Goal: Task Accomplishment & Management: Complete application form

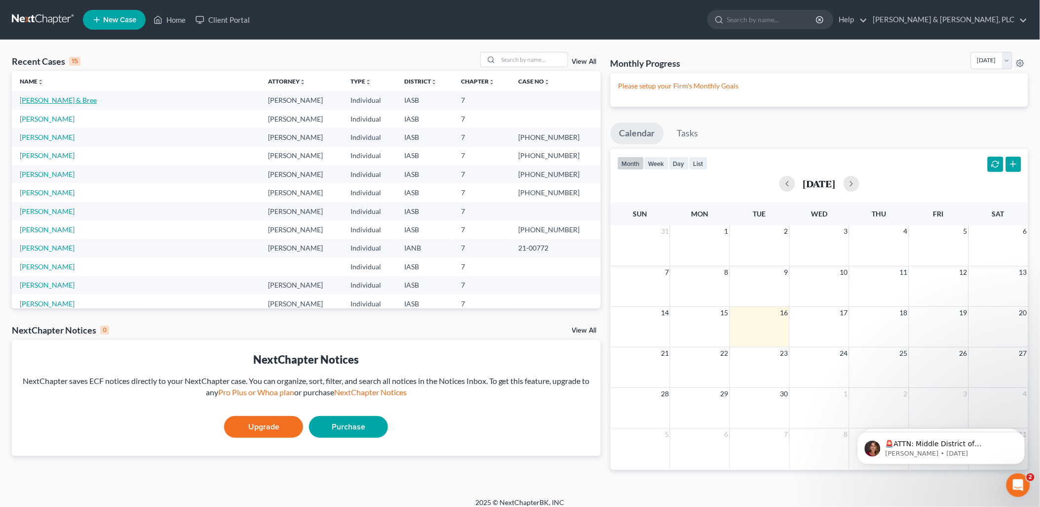
click at [57, 99] on link "[PERSON_NAME] & Bree" at bounding box center [58, 100] width 77 height 8
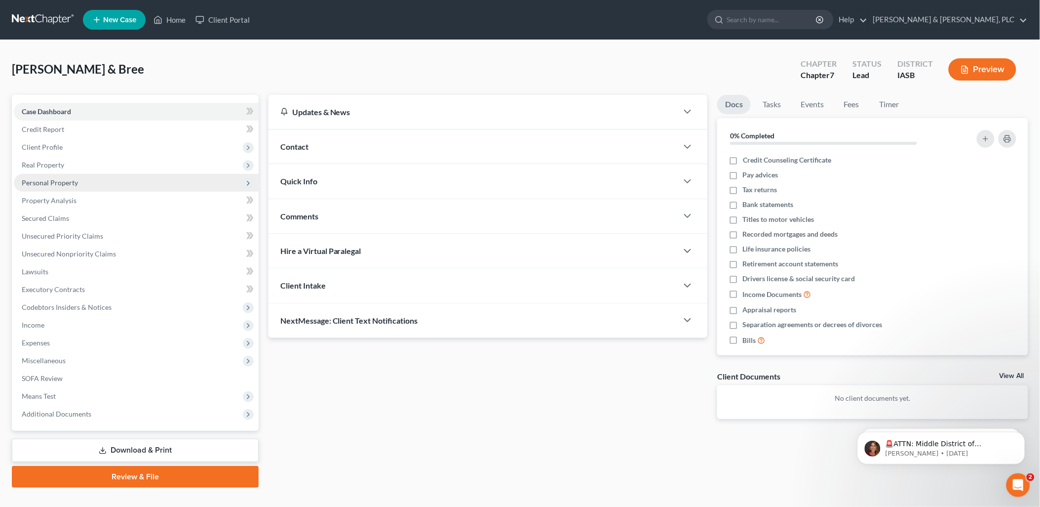
click at [37, 179] on span "Personal Property" at bounding box center [50, 182] width 56 height 8
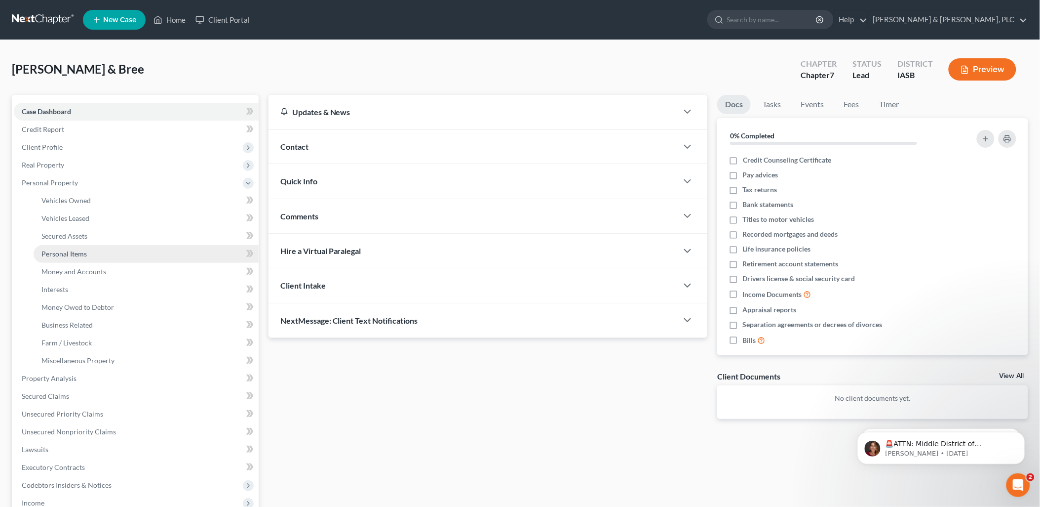
click at [55, 250] on span "Personal Items" at bounding box center [63, 253] width 45 height 8
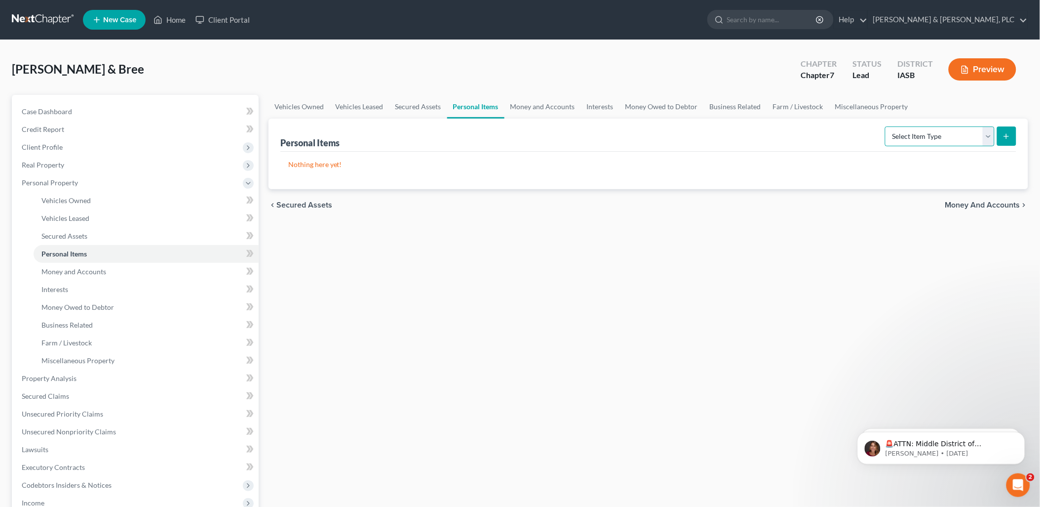
click at [990, 134] on select "Select Item Type Clothing Collectibles Of Value Electronics Firearms Household …" at bounding box center [940, 136] width 110 height 20
select select "household_goods"
click at [886, 126] on select "Select Item Type Clothing Collectibles Of Value Electronics Firearms Household …" at bounding box center [940, 136] width 110 height 20
click at [288, 163] on p "Nothing here yet!" at bounding box center [648, 165] width 720 height 10
click at [1004, 135] on icon "submit" at bounding box center [1007, 136] width 8 height 8
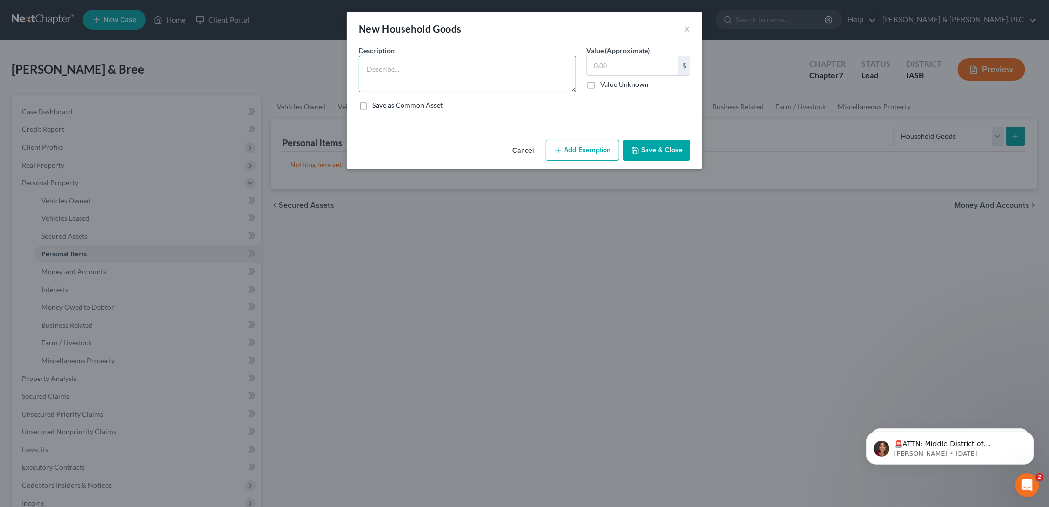
click at [371, 67] on textarea at bounding box center [468, 74] width 218 height 37
type textarea "Household goods, appliances and furnishings"
click at [594, 65] on input "text" at bounding box center [632, 65] width 91 height 19
type input "500"
click at [569, 147] on button "Add Exemption" at bounding box center [583, 150] width 74 height 21
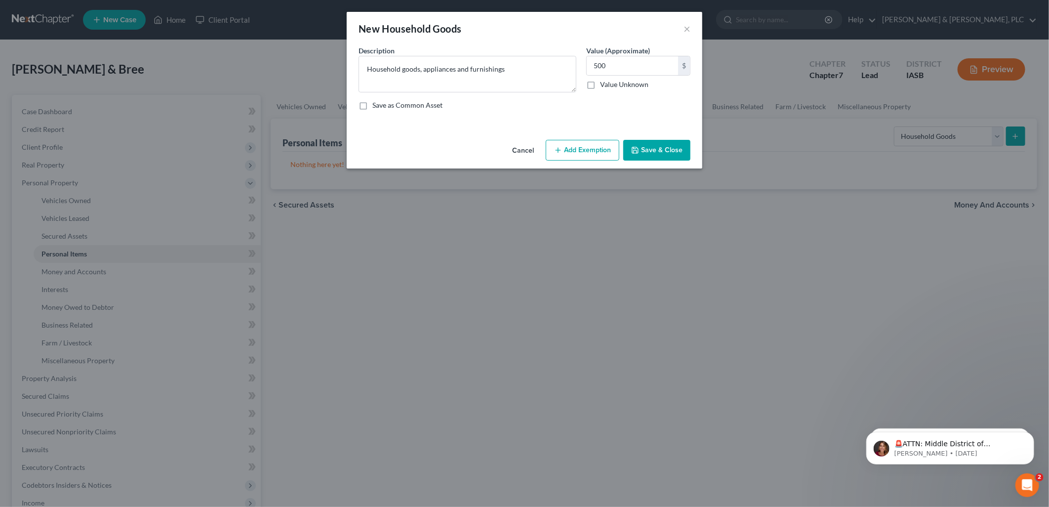
select select "2"
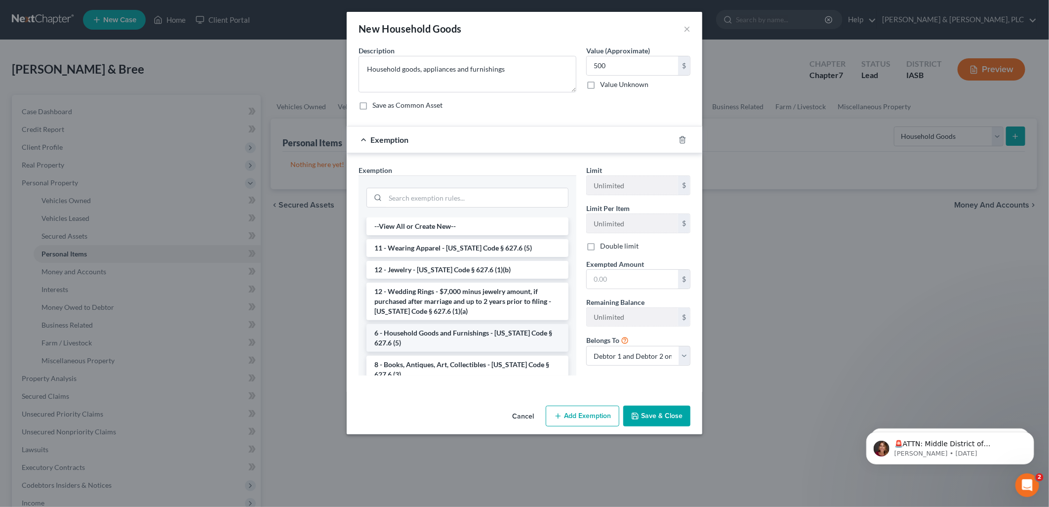
click at [440, 333] on li "6 - Household Goods and Furnishings - Iowa Code § 627.6 (5)" at bounding box center [467, 338] width 202 height 28
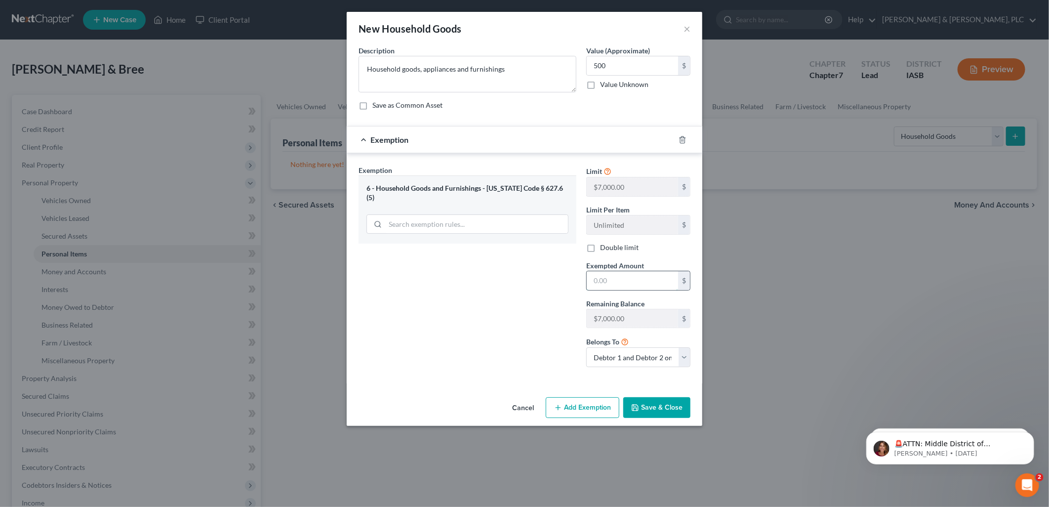
click at [590, 282] on input "text" at bounding box center [632, 280] width 91 height 19
type input "5000"
click at [661, 406] on button "Save & Close" at bounding box center [656, 407] width 67 height 21
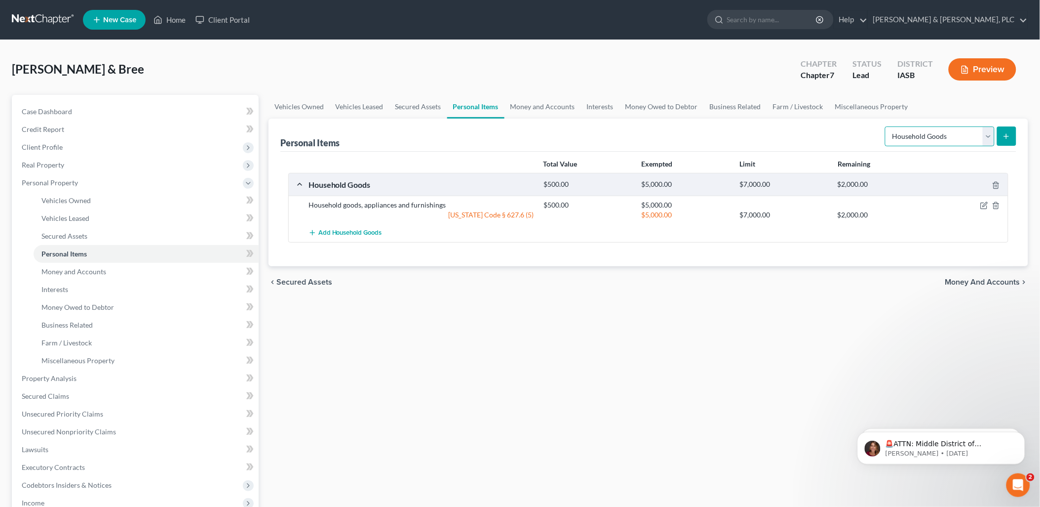
click at [989, 137] on select "Select Item Type Clothing Collectibles Of Value Electronics Firearms Household …" at bounding box center [940, 136] width 110 height 20
select select "electronics"
click at [886, 126] on select "Select Item Type Clothing Collectibles Of Value Electronics Firearms Household …" at bounding box center [940, 136] width 110 height 20
click at [1005, 130] on button "submit" at bounding box center [1006, 135] width 19 height 19
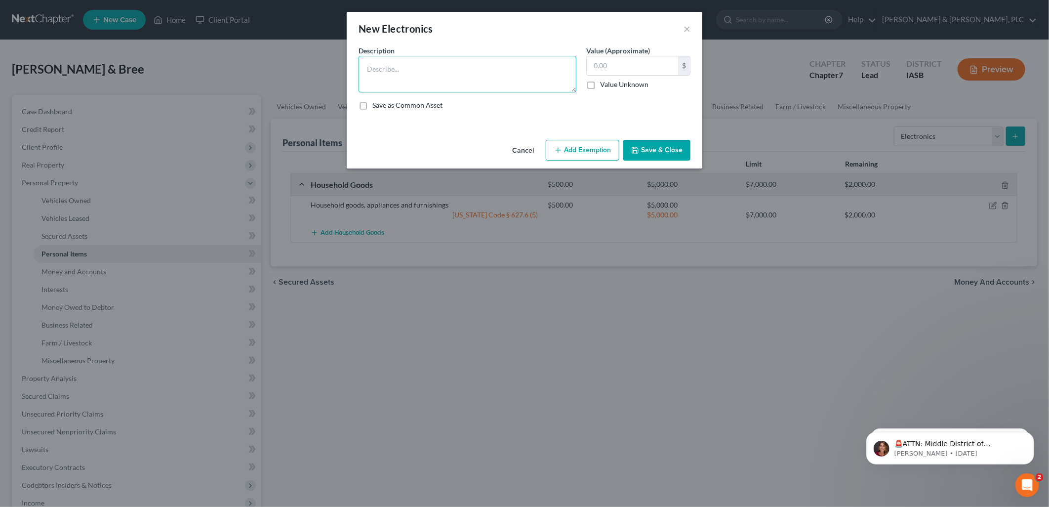
click at [367, 72] on textarea at bounding box center [468, 74] width 218 height 37
type textarea "Television, Computer"
click at [590, 66] on input "text" at bounding box center [632, 65] width 91 height 19
type input "300"
click at [570, 147] on button "Add Exemption" at bounding box center [583, 150] width 74 height 21
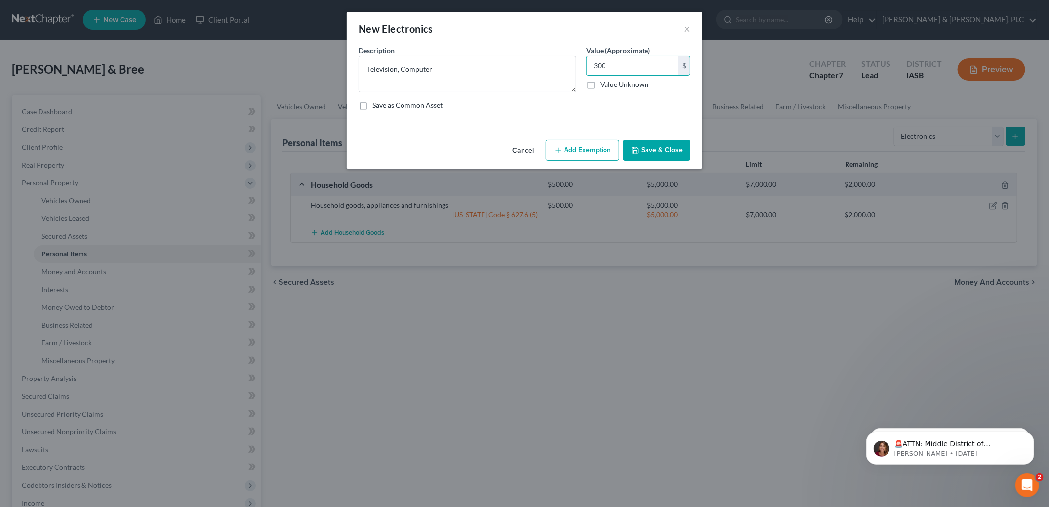
select select "2"
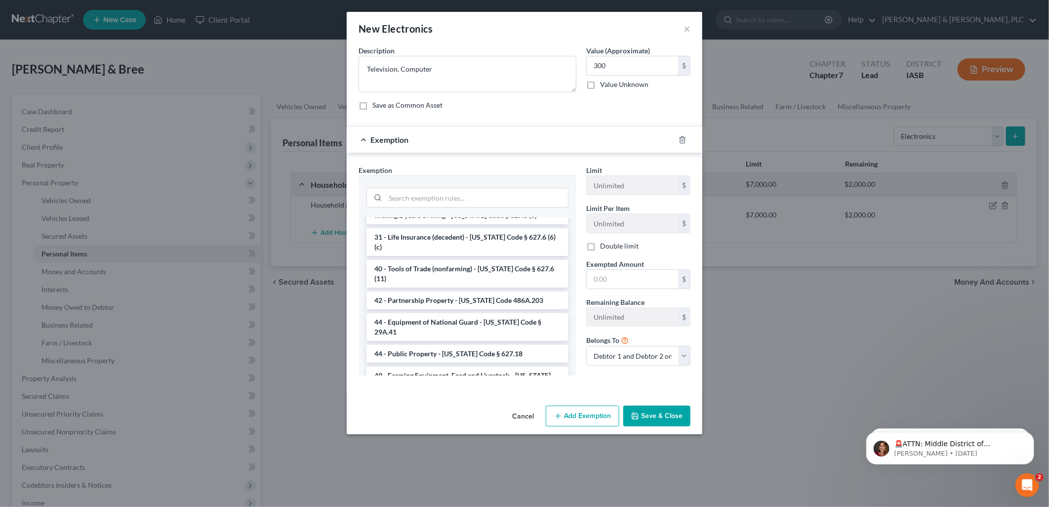
scroll to position [1060, 0]
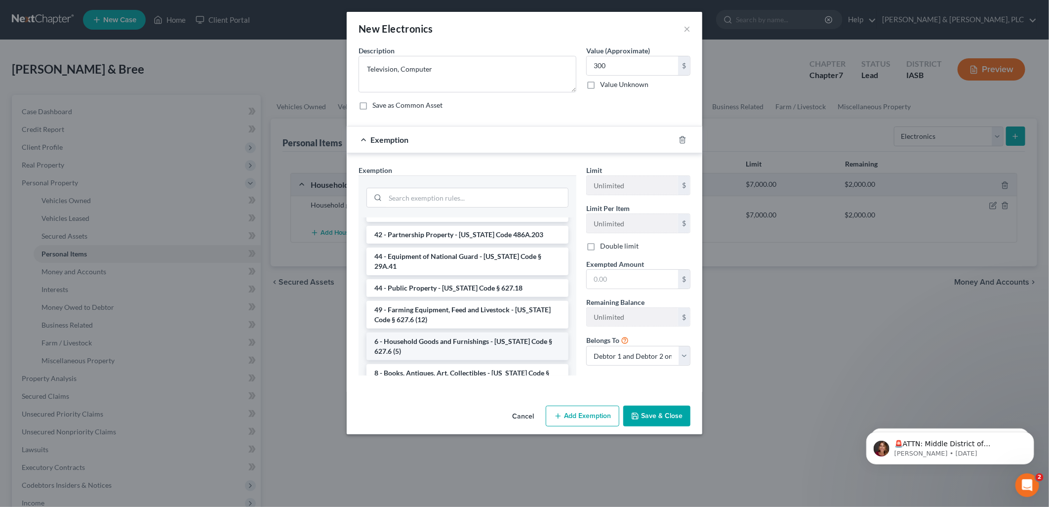
click at [432, 332] on li "6 - Household Goods and Furnishings - Iowa Code § 627.6 (5)" at bounding box center [467, 346] width 202 height 28
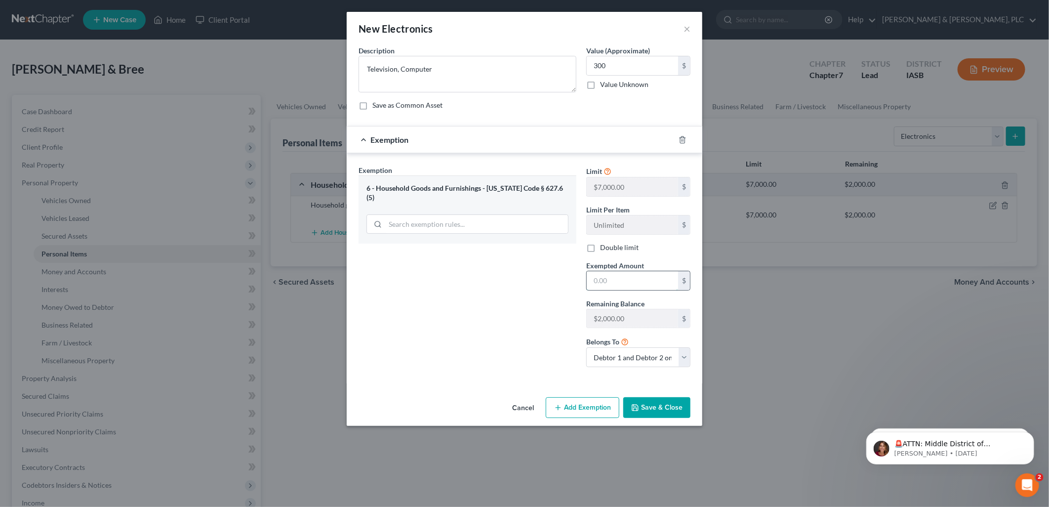
click at [593, 279] on input "text" at bounding box center [632, 280] width 91 height 19
type input "300"
click at [646, 405] on button "Save & Close" at bounding box center [656, 407] width 67 height 21
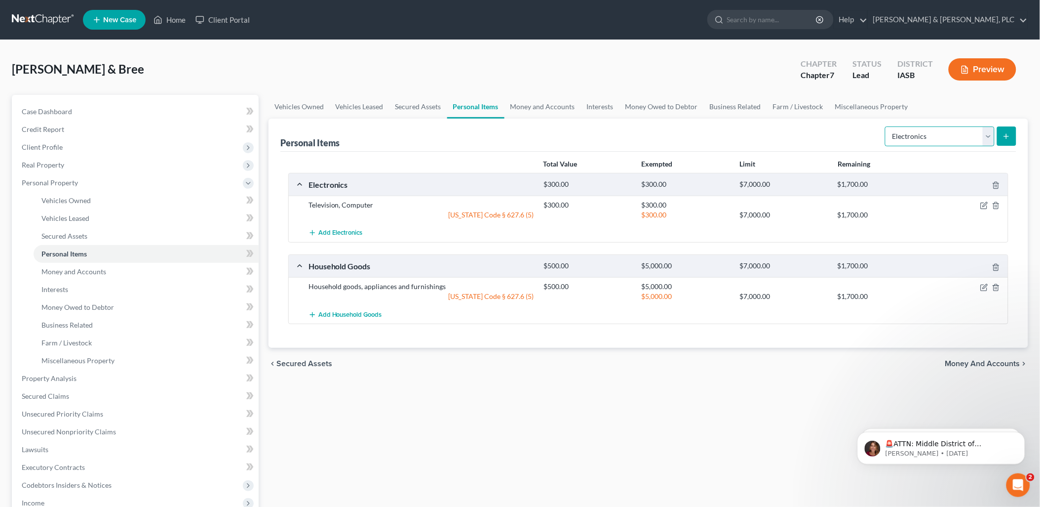
click at [989, 137] on select "Select Item Type Clothing Collectibles Of Value Electronics Firearms Household …" at bounding box center [940, 136] width 110 height 20
select select "clothing"
click at [886, 126] on select "Select Item Type Clothing Collectibles Of Value Electronics Firearms Household …" at bounding box center [940, 136] width 110 height 20
click at [1009, 133] on icon "submit" at bounding box center [1007, 136] width 8 height 8
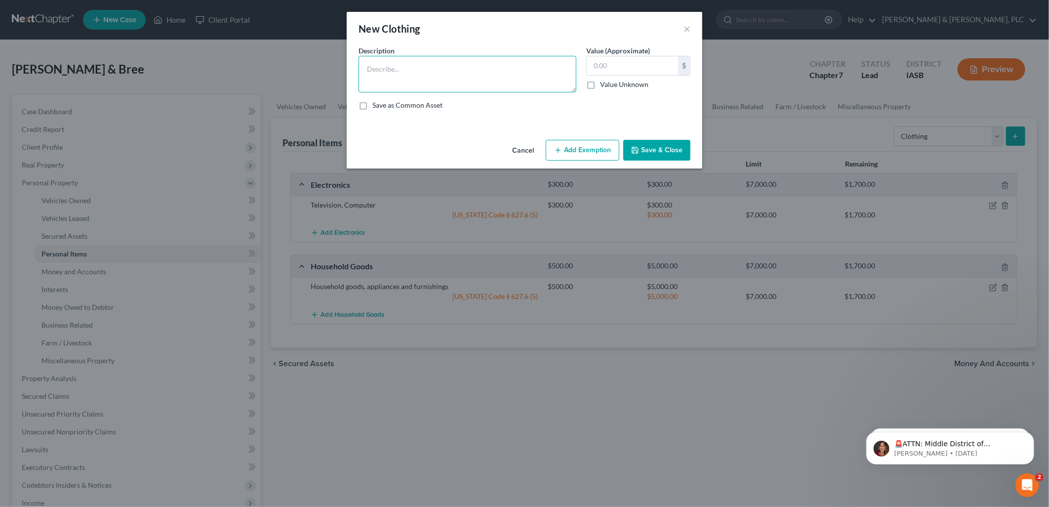
click at [370, 68] on textarea at bounding box center [468, 74] width 218 height 37
type textarea "Personal Clothing of Debtors and dependent"
click at [684, 66] on div "$" at bounding box center [684, 65] width 12 height 19
click at [687, 66] on div "$" at bounding box center [684, 65] width 12 height 19
click at [590, 57] on input "text" at bounding box center [632, 65] width 91 height 19
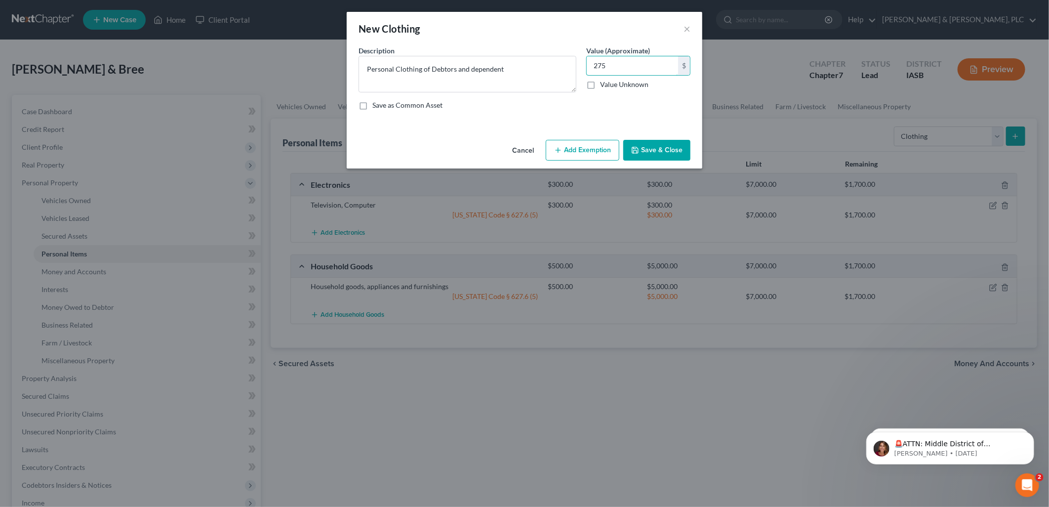
type input "275"
click at [585, 146] on button "Add Exemption" at bounding box center [583, 150] width 74 height 21
select select "2"
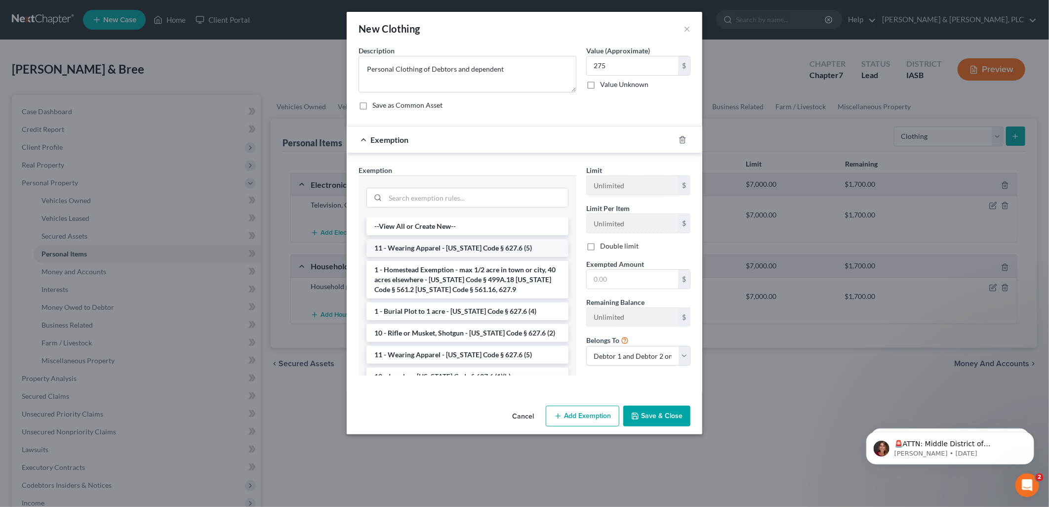
click at [421, 246] on li "11 - Wearing Apparel - Iowa Code § 627.6 (5)" at bounding box center [467, 248] width 202 height 18
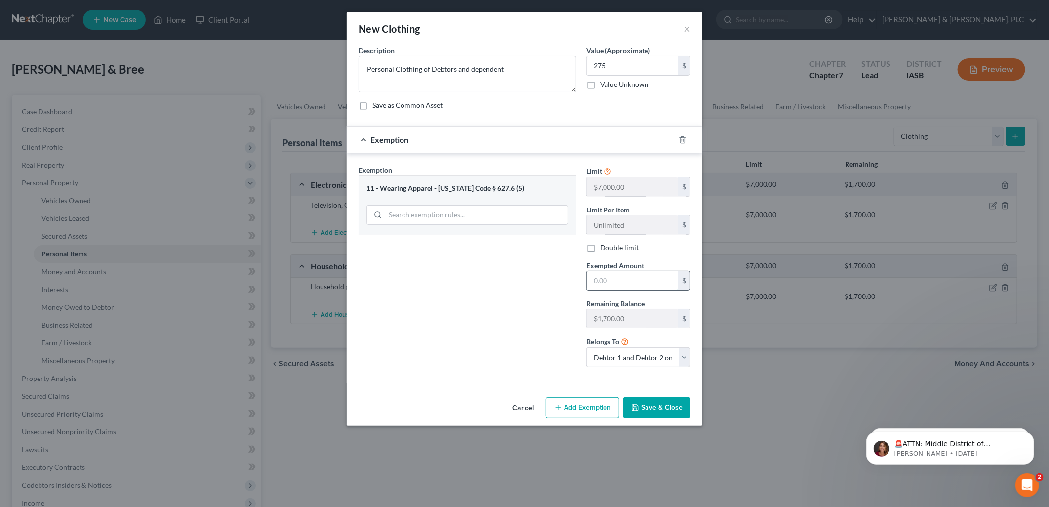
click at [592, 280] on input "text" at bounding box center [632, 280] width 91 height 19
type input "275"
click at [687, 65] on div "$" at bounding box center [684, 65] width 12 height 19
click at [658, 403] on button "Save & Close" at bounding box center [656, 407] width 67 height 21
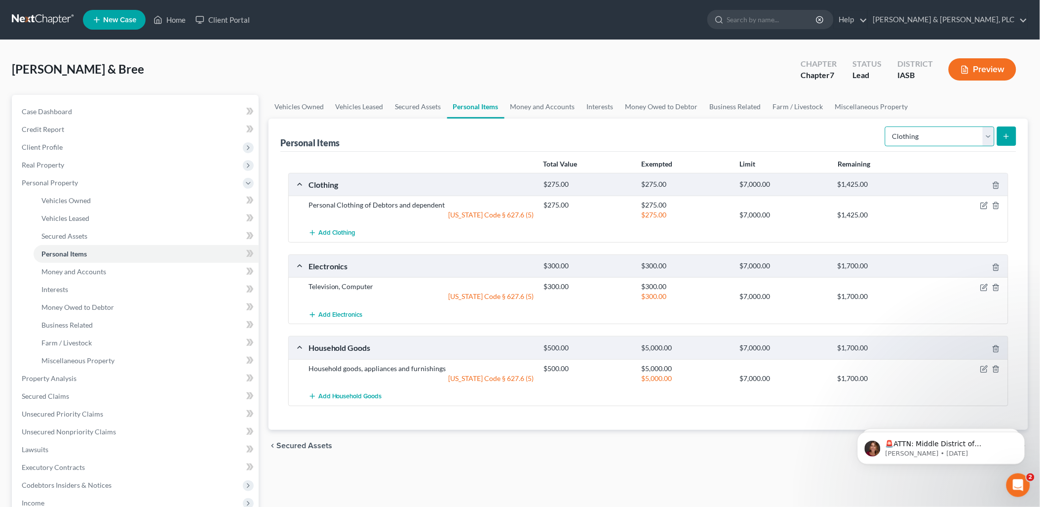
click at [987, 135] on select "Select Item Type Clothing Collectibles Of Value Electronics Firearms Household …" at bounding box center [940, 136] width 110 height 20
click at [932, 305] on div "Add Electronics" at bounding box center [657, 314] width 706 height 18
click at [986, 284] on icon "button" at bounding box center [985, 286] width 4 height 4
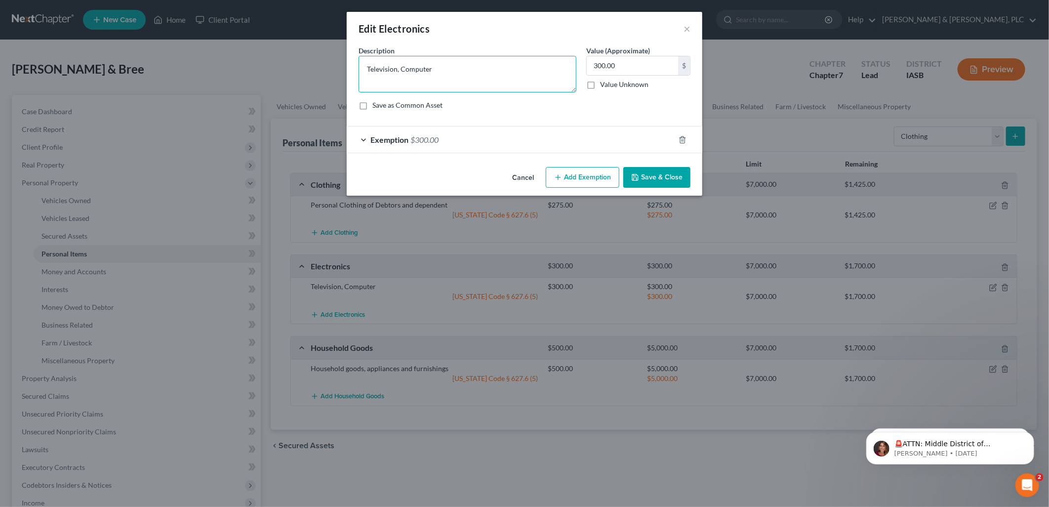
drag, startPoint x: 433, startPoint y: 67, endPoint x: 441, endPoint y: 68, distance: 8.5
click at [435, 67] on textarea "Television, Computer" at bounding box center [468, 74] width 218 height 37
type textarea "Television, Computer, Cell phones"
type input "400"
click at [573, 176] on button "Add Exemption" at bounding box center [583, 177] width 74 height 21
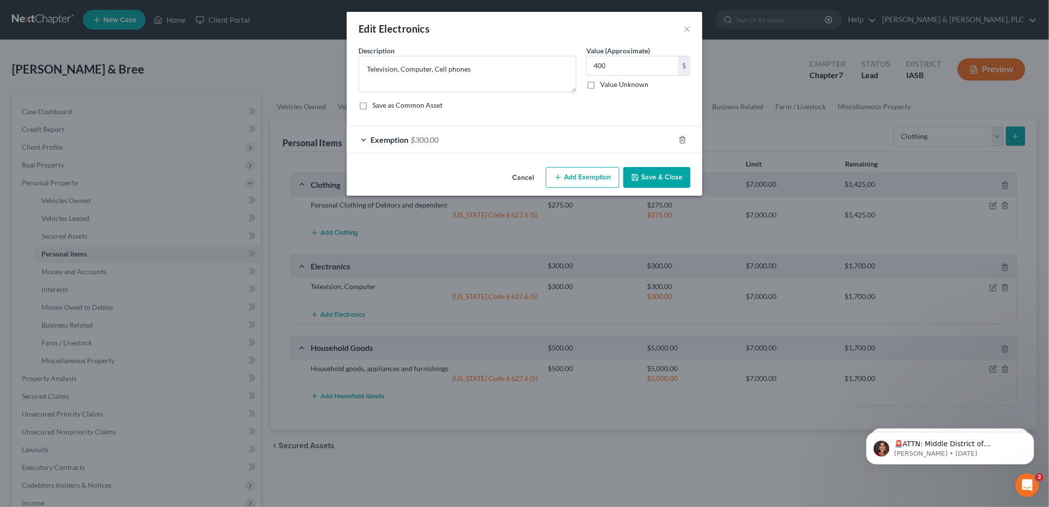
select select "2"
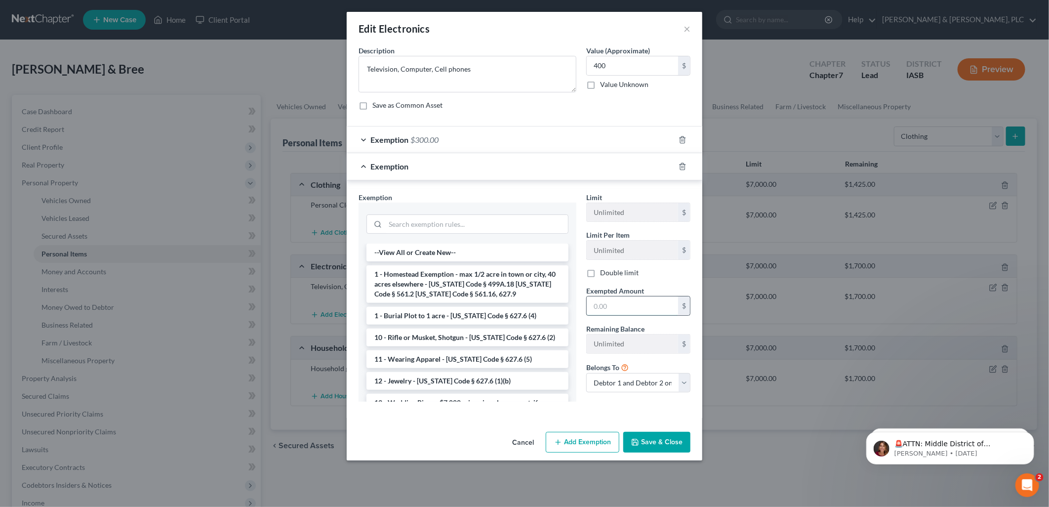
click at [594, 305] on input "text" at bounding box center [632, 305] width 91 height 19
type input "400"
click at [647, 443] on button "Save & Close" at bounding box center [656, 442] width 67 height 21
drag, startPoint x: 683, startPoint y: 142, endPoint x: 682, endPoint y: 137, distance: 5.5
drag, startPoint x: 682, startPoint y: 137, endPoint x: 491, endPoint y: 134, distance: 191.6
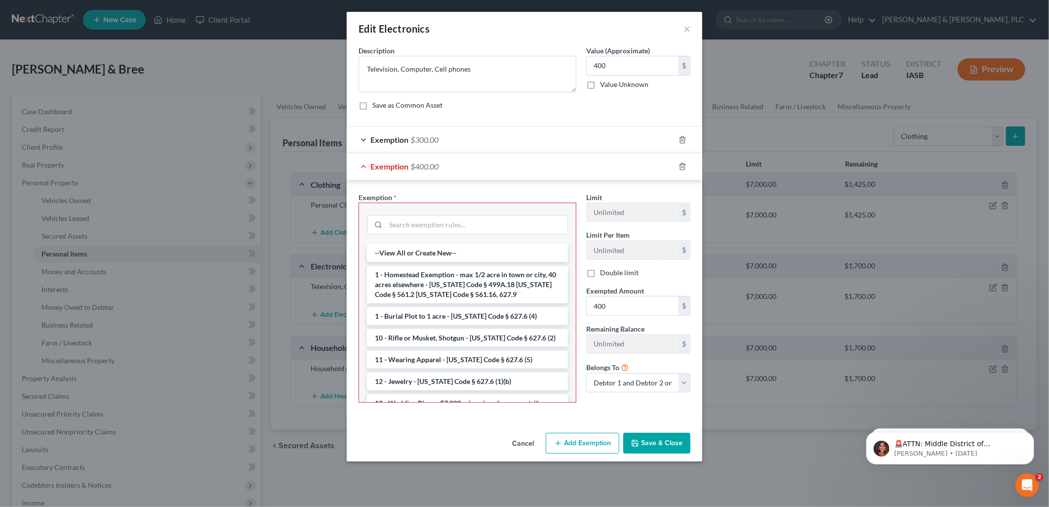
click at [491, 134] on div "Exemption $300.00" at bounding box center [511, 139] width 328 height 26
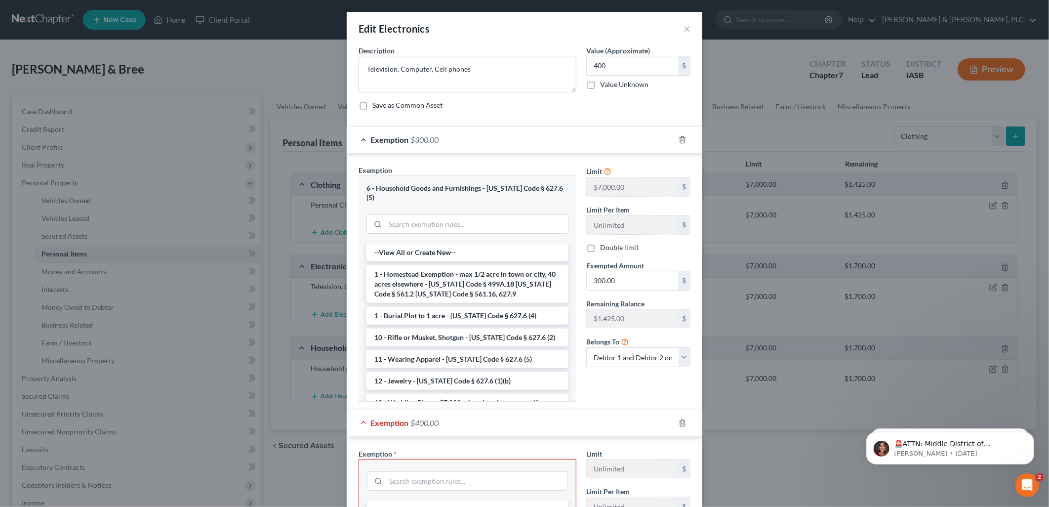
click at [491, 134] on div "Exemption $300.00" at bounding box center [511, 139] width 328 height 26
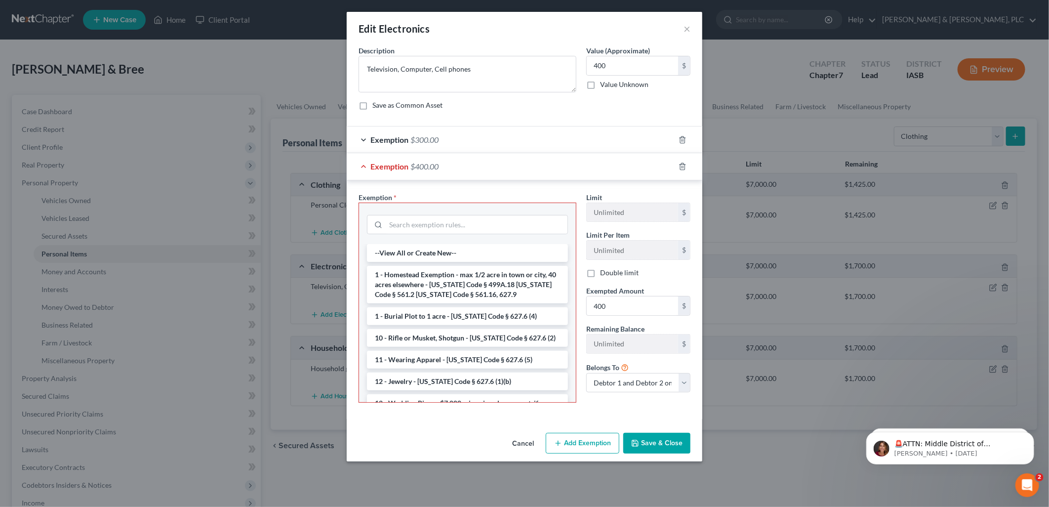
drag, startPoint x: 682, startPoint y: 134, endPoint x: 613, endPoint y: 135, distance: 69.6
click at [613, 135] on div "Exemption $300.00" at bounding box center [511, 139] width 328 height 26
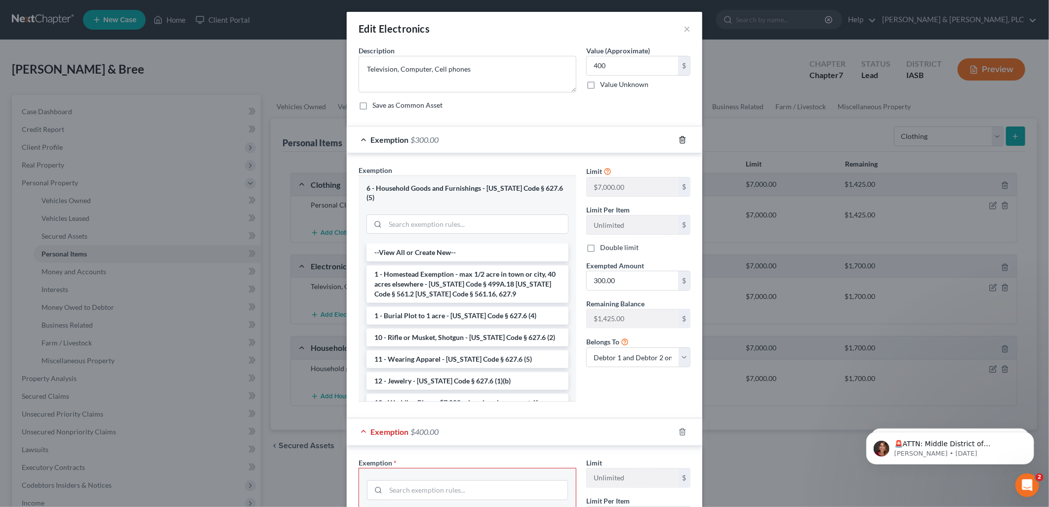
click at [679, 140] on icon "button" at bounding box center [682, 140] width 8 height 8
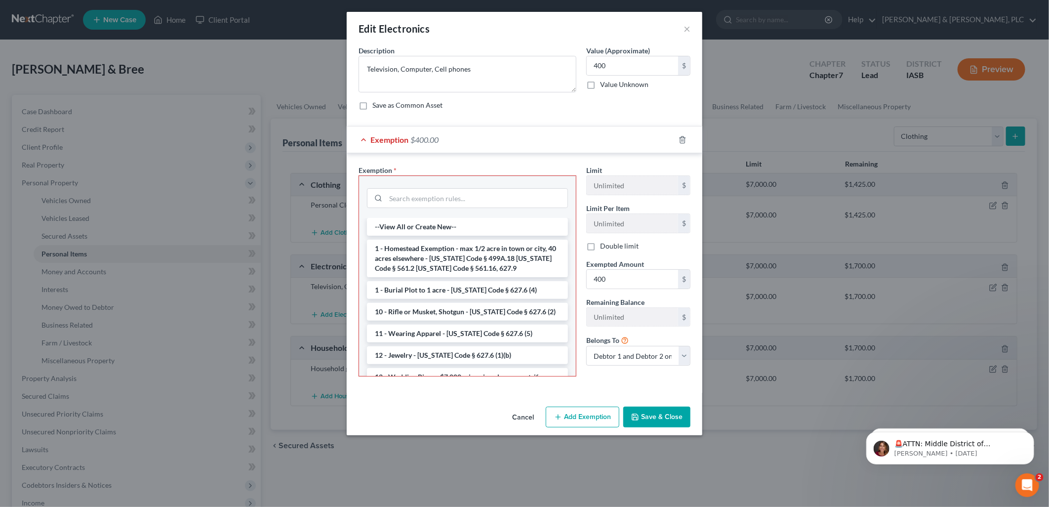
click at [585, 413] on button "Add Exemption" at bounding box center [583, 416] width 74 height 21
select select "2"
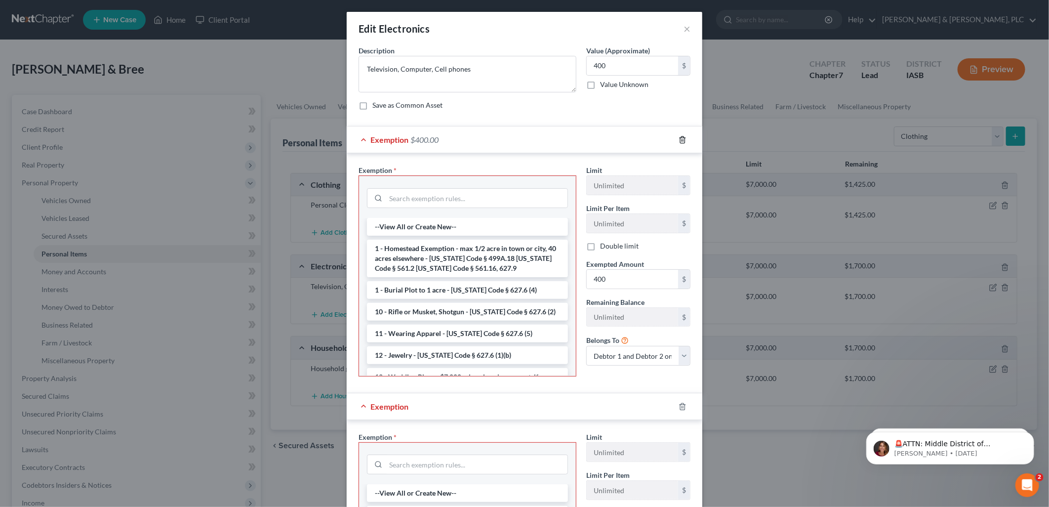
click at [682, 139] on line "button" at bounding box center [682, 140] width 0 height 2
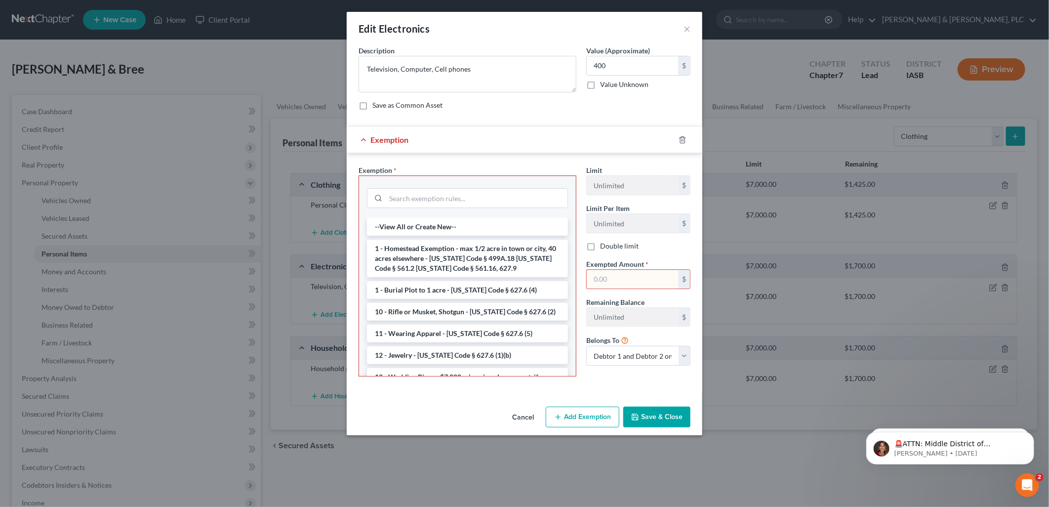
click at [522, 416] on button "Cancel" at bounding box center [523, 417] width 38 height 20
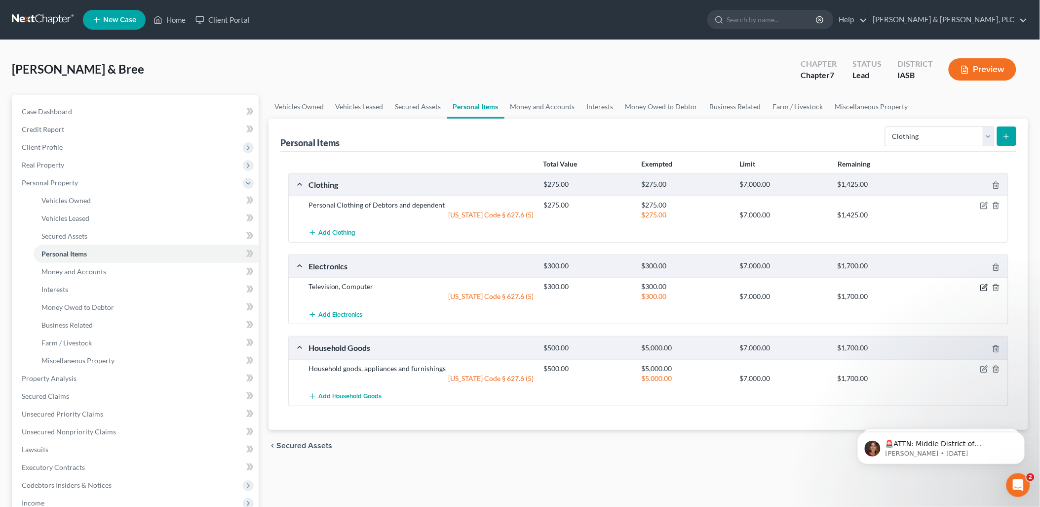
click at [985, 287] on icon "button" at bounding box center [985, 287] width 8 height 8
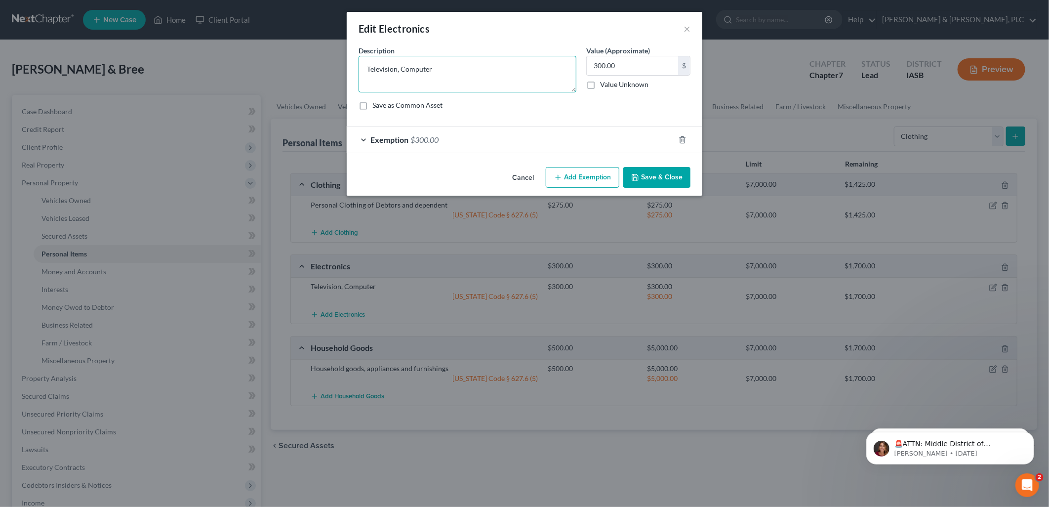
click at [433, 70] on textarea "Television, Computer" at bounding box center [468, 74] width 218 height 37
type textarea "Television, Computer, Cell phones"
click at [593, 61] on input "300.00" at bounding box center [632, 65] width 91 height 19
type input "400"
click at [682, 141] on line "button" at bounding box center [682, 140] width 0 height 2
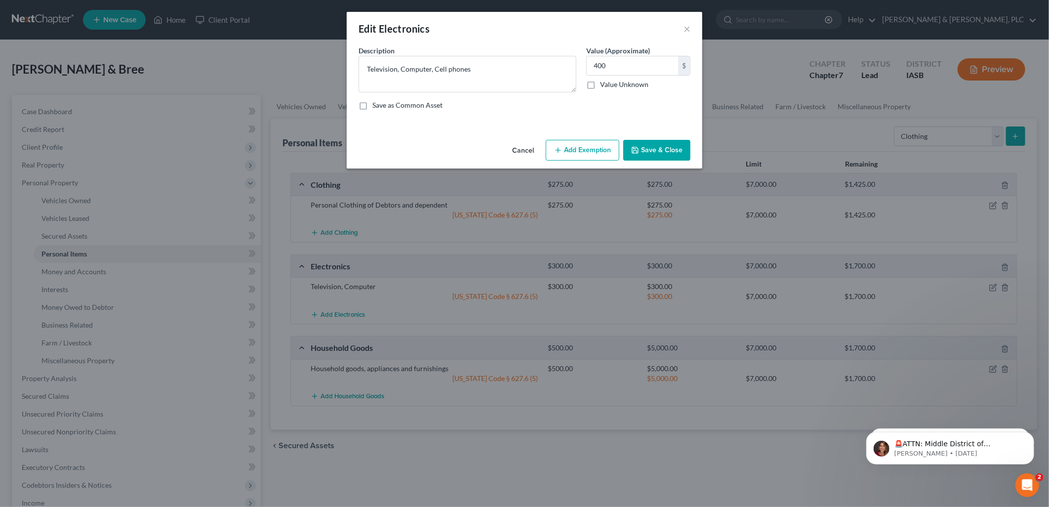
click at [577, 147] on button "Add Exemption" at bounding box center [583, 150] width 74 height 21
select select "2"
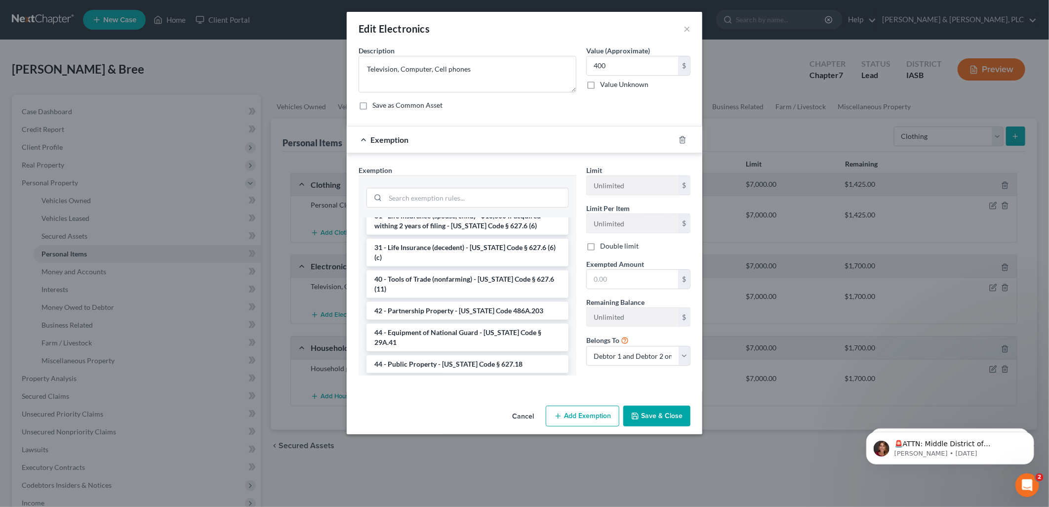
scroll to position [1065, 0]
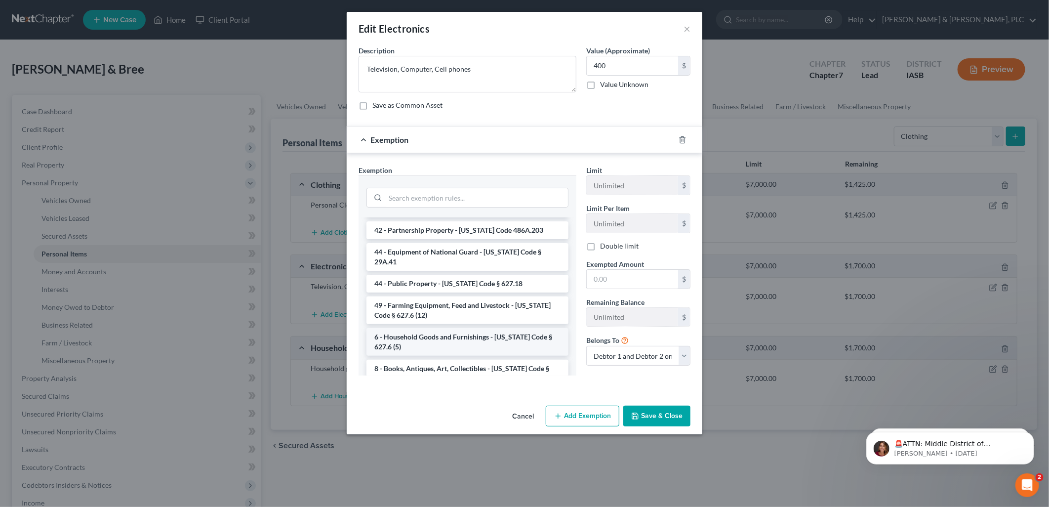
click at [423, 328] on li "6 - Household Goods and Furnishings - Iowa Code § 627.6 (5)" at bounding box center [467, 342] width 202 height 28
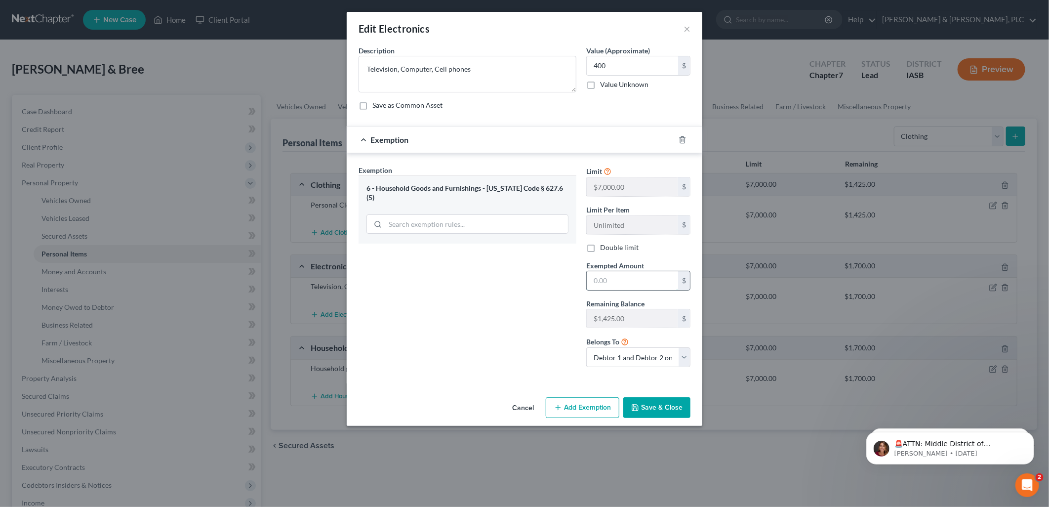
click at [591, 280] on input "text" at bounding box center [632, 280] width 91 height 19
type input "400"
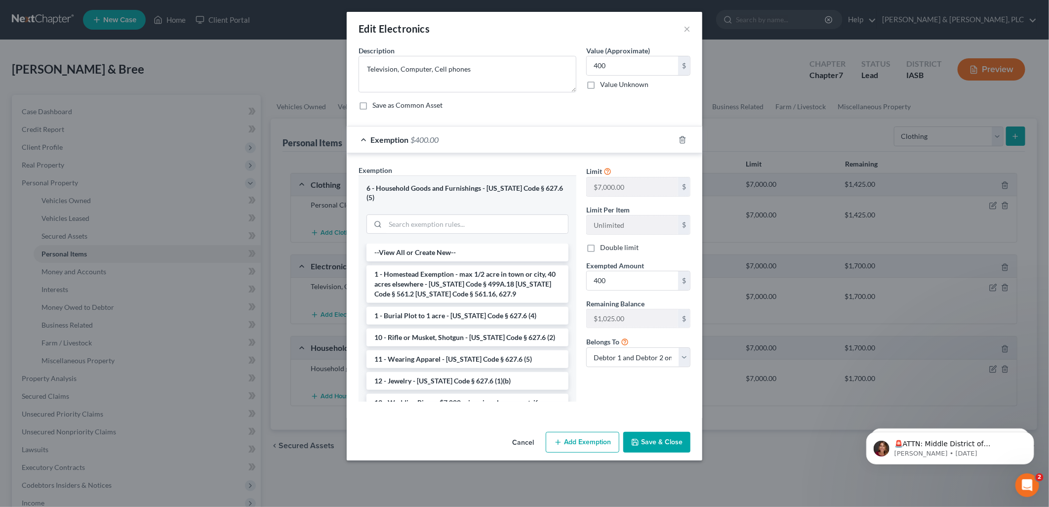
click at [654, 432] on button "Save & Close" at bounding box center [656, 442] width 67 height 21
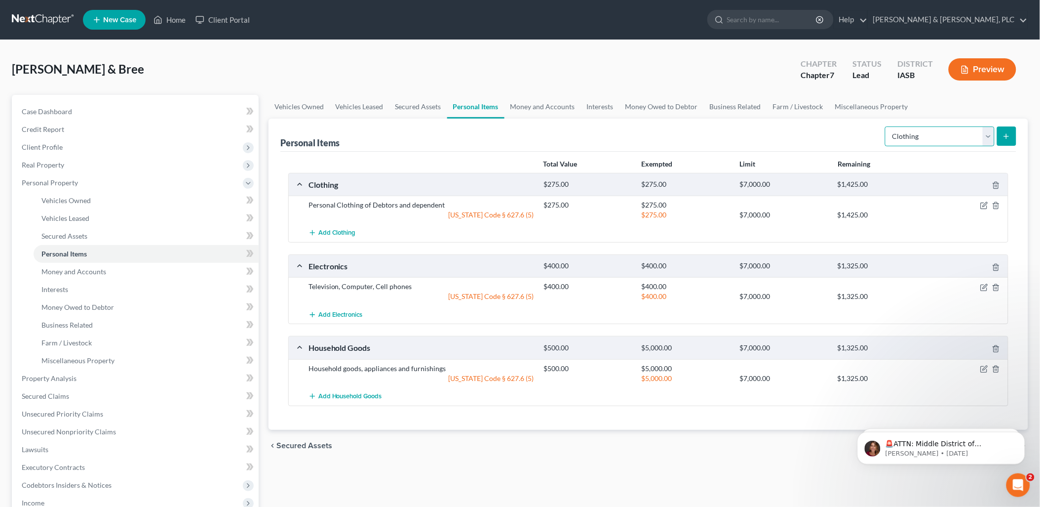
click at [988, 130] on select "Select Item Type Clothing Collectibles Of Value Electronics Firearms Household …" at bounding box center [940, 136] width 110 height 20
click at [886, 126] on select "Select Item Type Clothing Collectibles Of Value Electronics Firearms Household …" at bounding box center [940, 136] width 110 height 20
click at [988, 137] on select "Select Item Type Clothing Collectibles Of Value Electronics Firearms Household …" at bounding box center [940, 136] width 110 height 20
select select "jewelry"
click at [886, 126] on select "Select Item Type Clothing Collectibles Of Value Electronics Firearms Household …" at bounding box center [940, 136] width 110 height 20
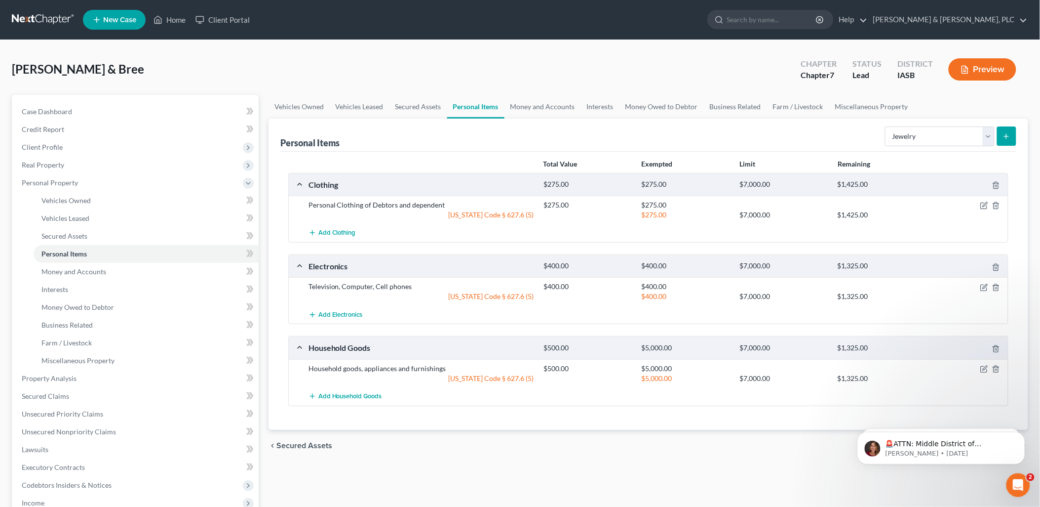
click at [1006, 132] on icon "submit" at bounding box center [1007, 136] width 8 height 8
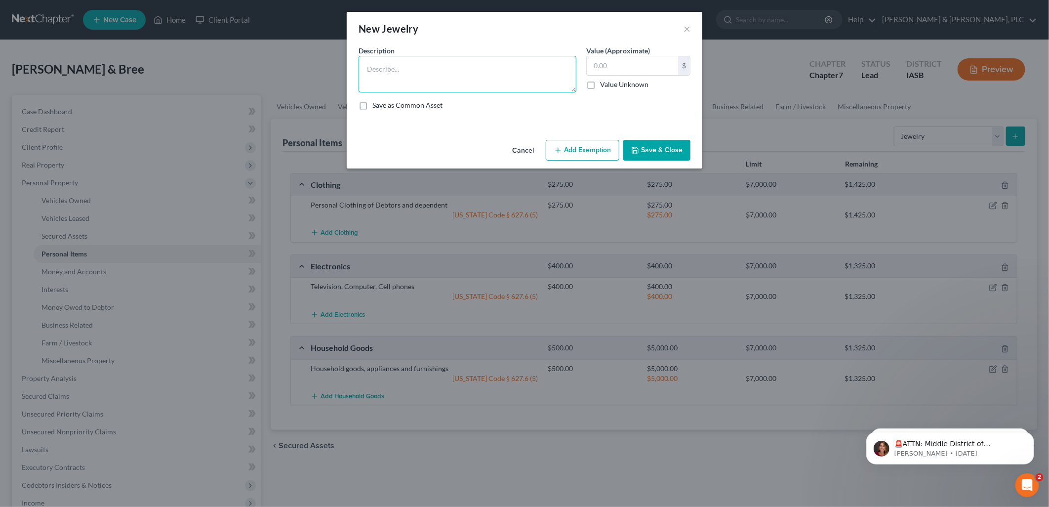
click at [361, 65] on textarea at bounding box center [468, 74] width 218 height 37
type textarea "Wedding rings"
click at [592, 67] on input "text" at bounding box center [632, 65] width 91 height 19
type input "500"
click at [580, 151] on button "Add Exemption" at bounding box center [583, 150] width 74 height 21
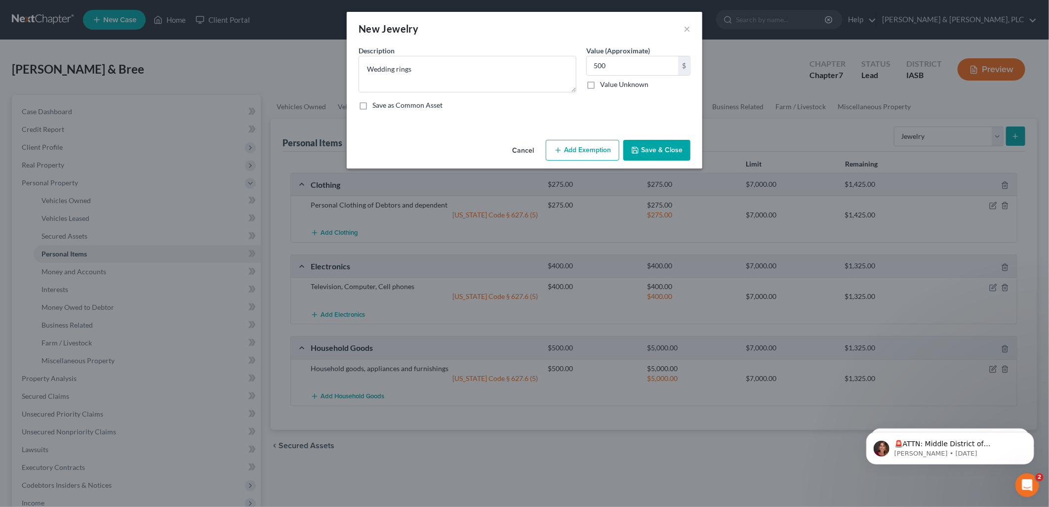
select select "2"
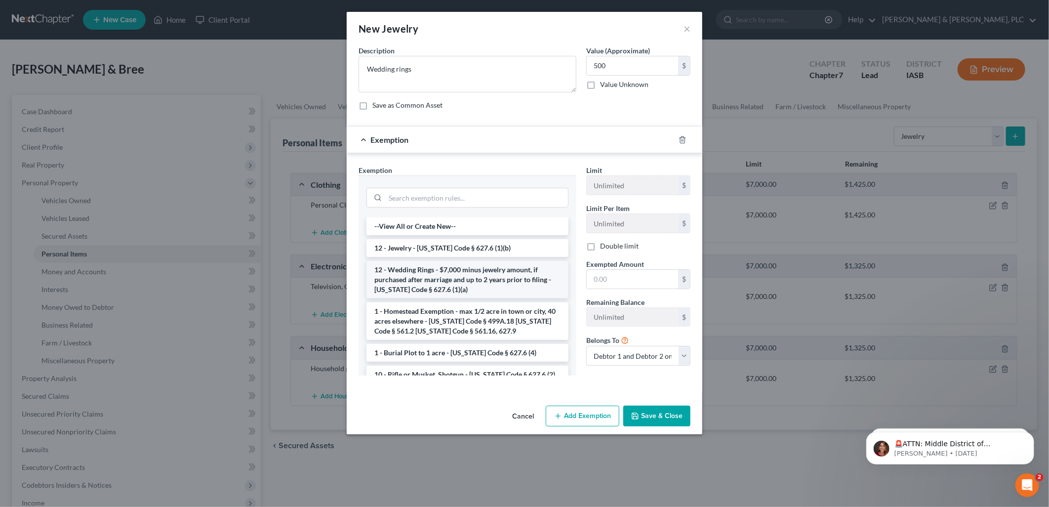
click at [433, 275] on li "12 - Wedding Rings - $7,000 minus jewelry amount, if purchased after marriage a…" at bounding box center [467, 280] width 202 height 38
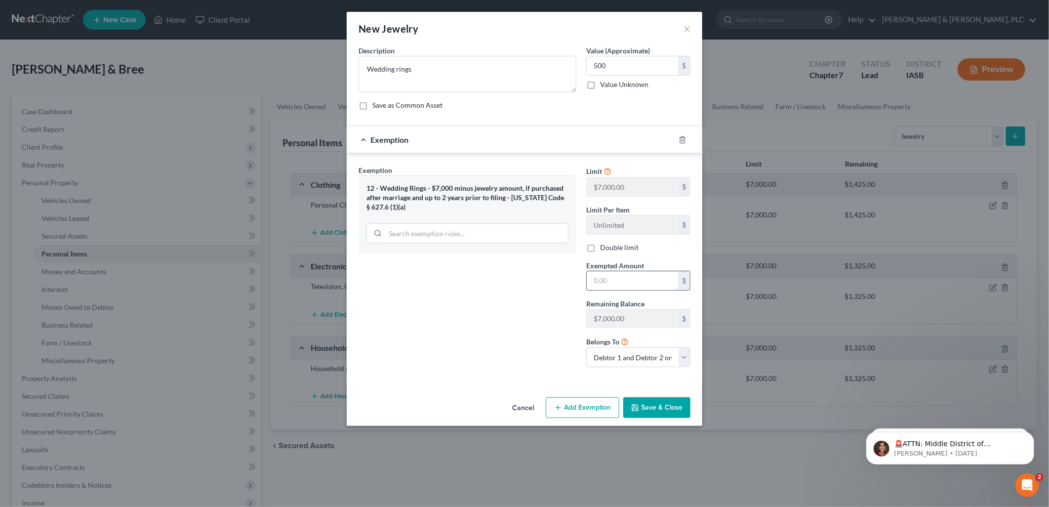
click at [593, 279] on input "text" at bounding box center [632, 280] width 91 height 19
type input "500"
click at [655, 403] on button "Save & Close" at bounding box center [656, 407] width 67 height 21
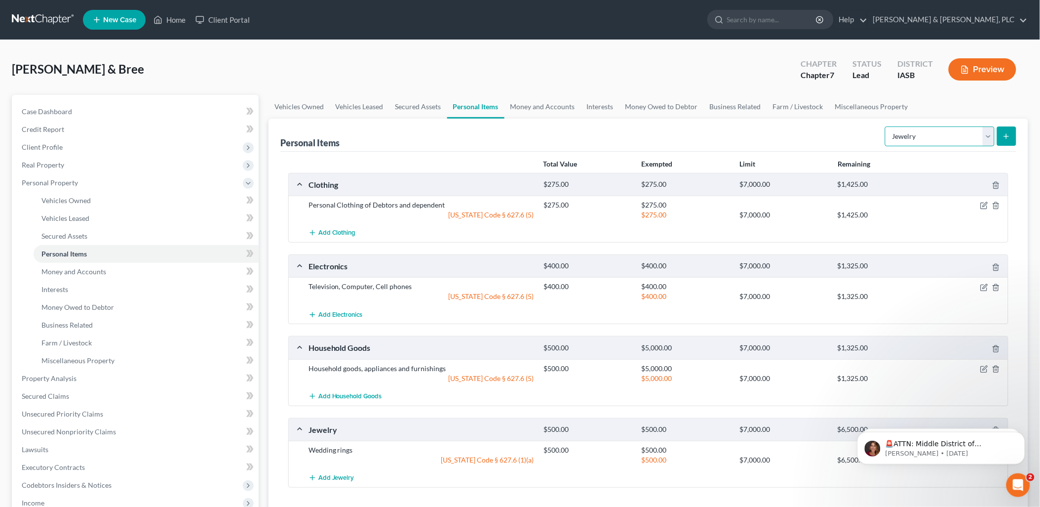
click at [990, 133] on select "Select Item Type Clothing Collectibles Of Value Electronics Firearms Household …" at bounding box center [940, 136] width 110 height 20
click at [991, 136] on select "Select Item Type Clothing Collectibles Of Value Electronics Firearms Household …" at bounding box center [940, 136] width 110 height 20
select select "other"
click at [886, 126] on select "Select Item Type Clothing Collectibles Of Value Electronics Firearms Household …" at bounding box center [940, 136] width 110 height 20
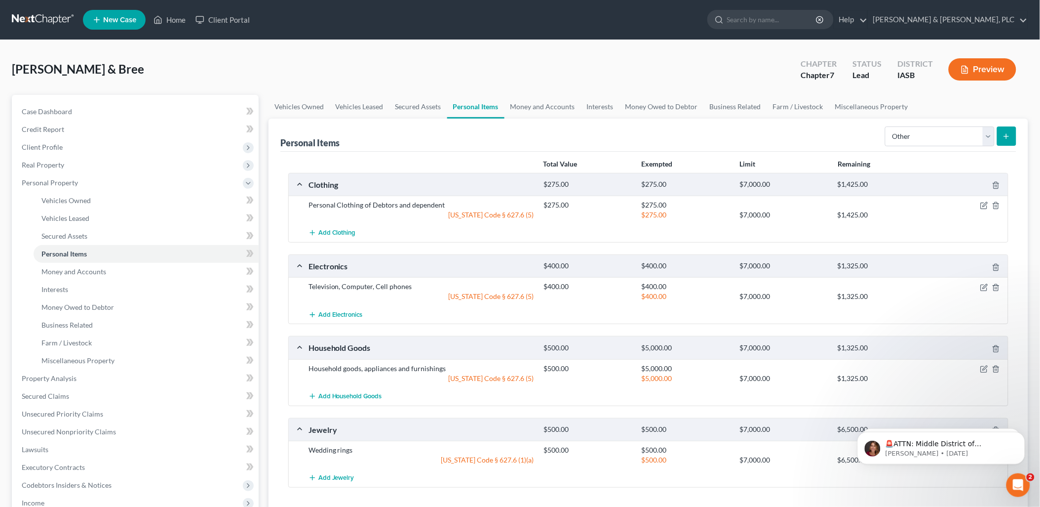
click at [1008, 132] on icon "submit" at bounding box center [1007, 136] width 8 height 8
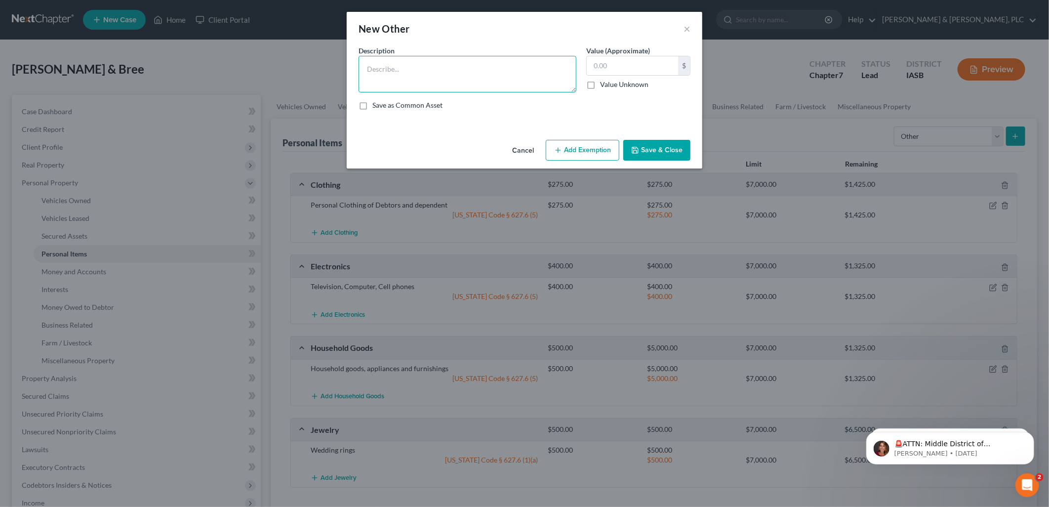
click at [367, 70] on textarea at bounding box center [468, 74] width 218 height 37
type textarea "Family library and pictures"
click at [594, 63] on input "text" at bounding box center [632, 65] width 91 height 19
type input "50"
click at [582, 146] on button "Add Exemption" at bounding box center [583, 150] width 74 height 21
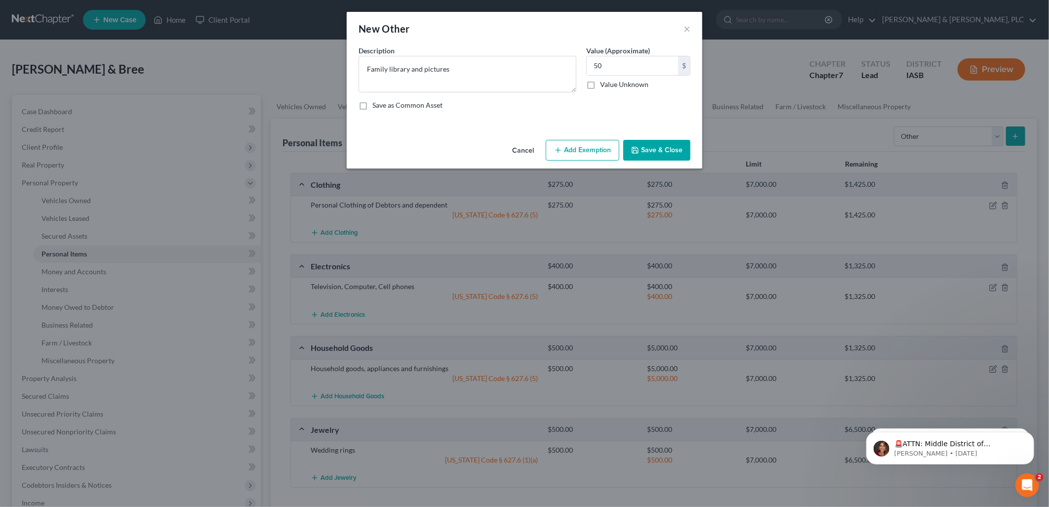
select select "2"
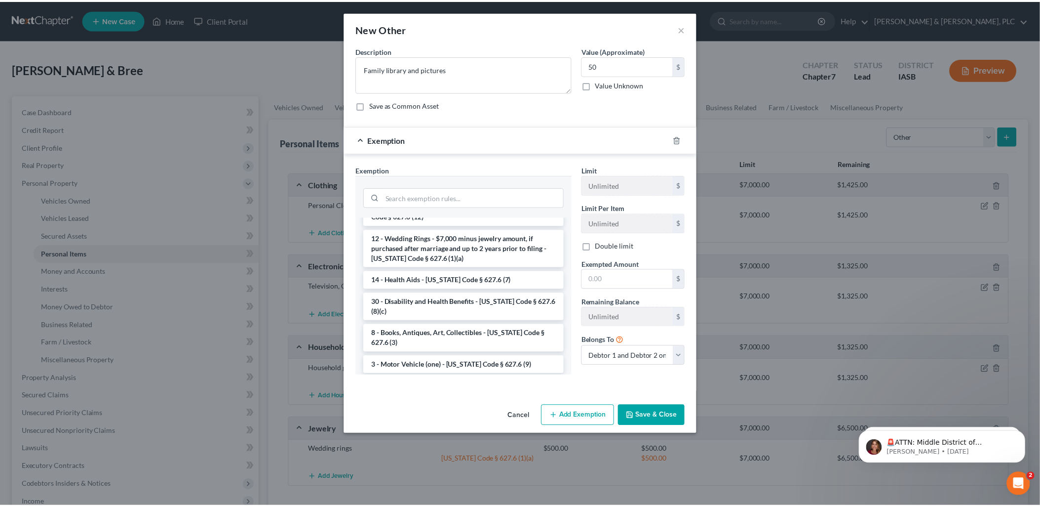
scroll to position [322, 0]
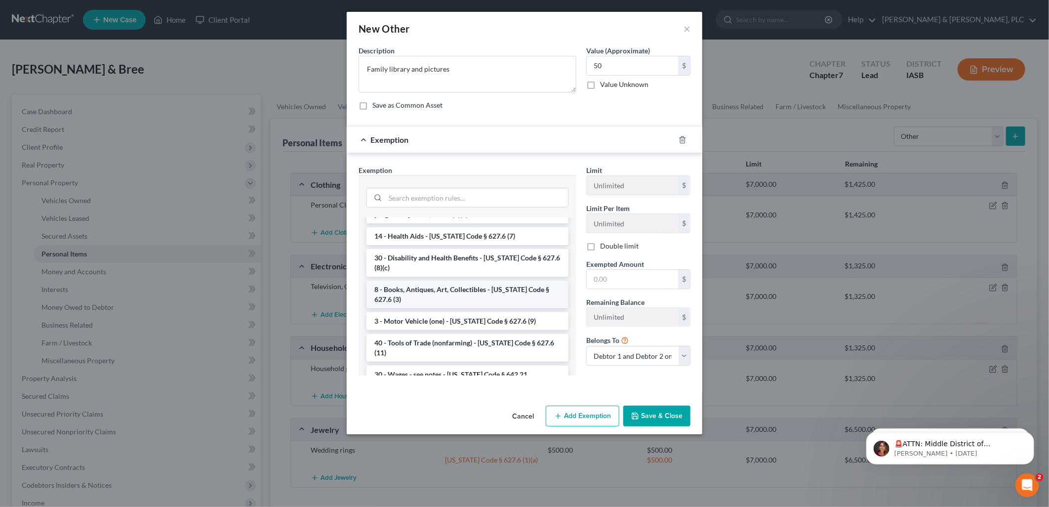
click at [451, 282] on li "8 - Books, Antiques, Art, Collectibles - Iowa Code § 627.6 (3)" at bounding box center [467, 294] width 202 height 28
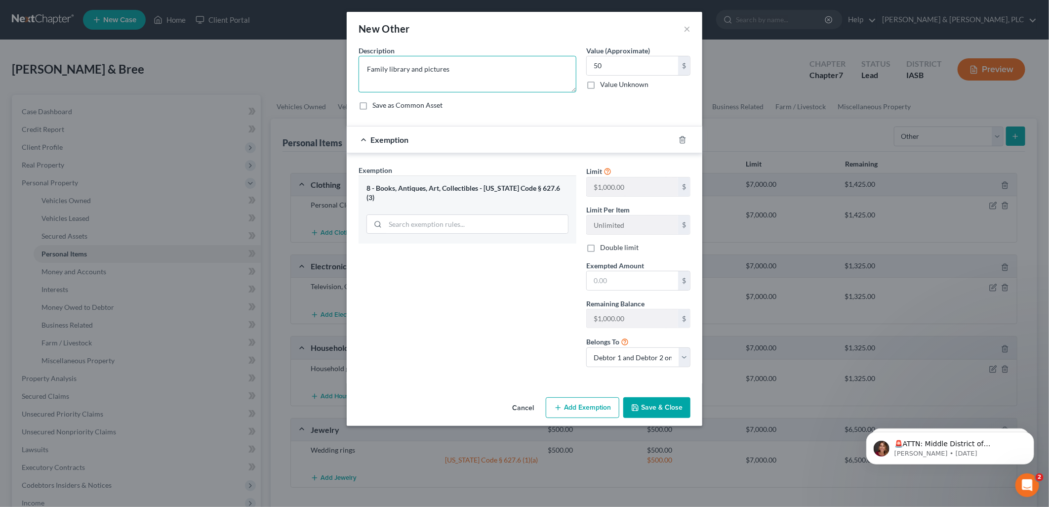
click at [410, 67] on textarea "Family library and pictures" at bounding box center [468, 74] width 218 height 37
drag, startPoint x: 409, startPoint y: 66, endPoint x: 412, endPoint y: 71, distance: 5.6
click at [413, 70] on textarea "Family library pictures" at bounding box center [468, 74] width 218 height 37
click at [440, 71] on textarea "Family library , pictures" at bounding box center [468, 74] width 218 height 37
type textarea "Family library , pictures and collectibles"
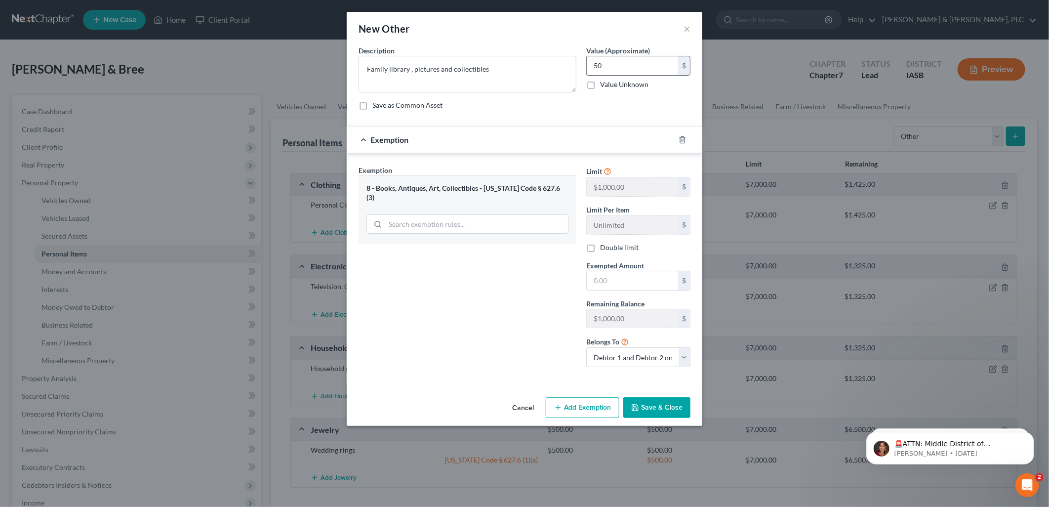
click at [593, 65] on input "50" at bounding box center [632, 65] width 91 height 19
type input "350"
click at [596, 278] on input "text" at bounding box center [632, 280] width 91 height 19
type input "350"
click at [651, 403] on button "Save & Close" at bounding box center [656, 407] width 67 height 21
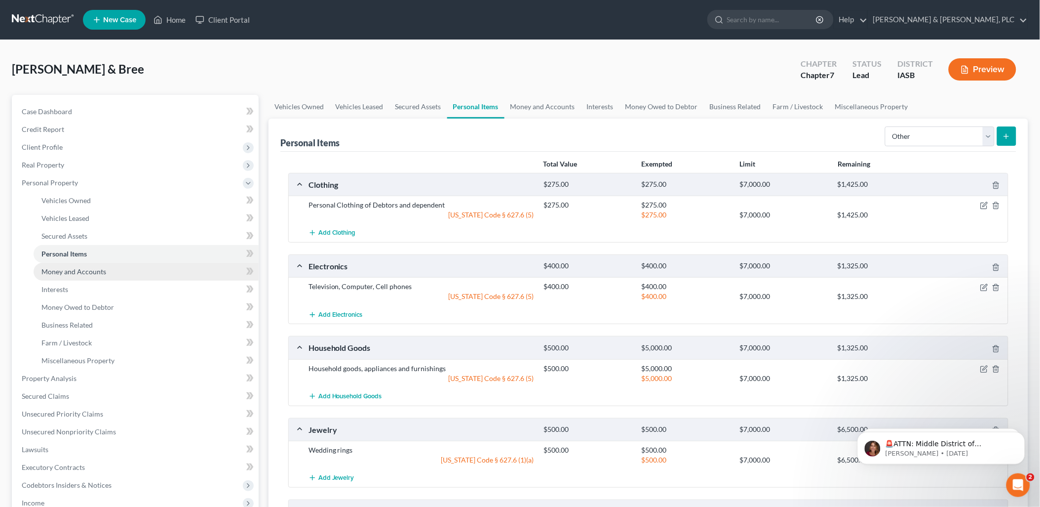
click at [58, 271] on span "Money and Accounts" at bounding box center [73, 271] width 65 height 8
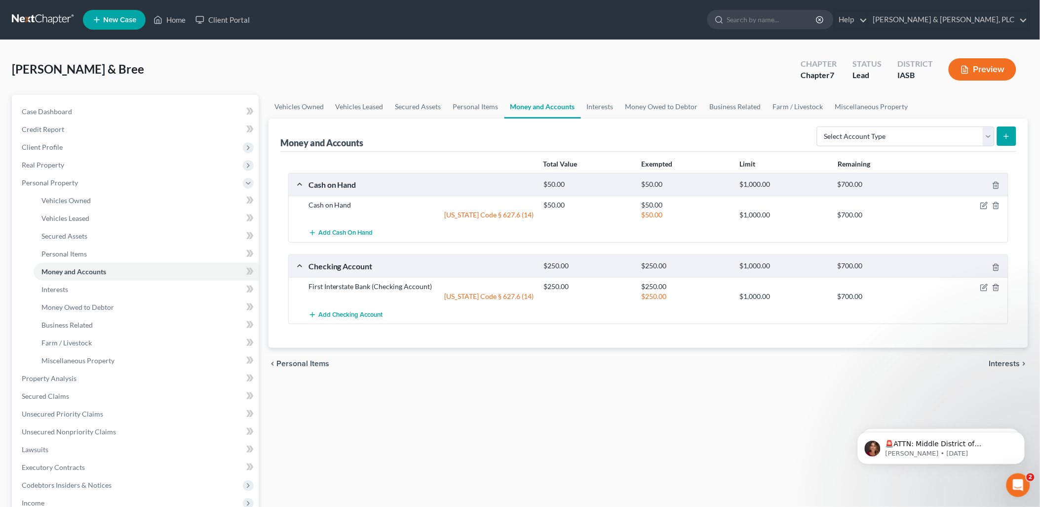
click at [1003, 364] on span "Interests" at bounding box center [1005, 363] width 31 height 8
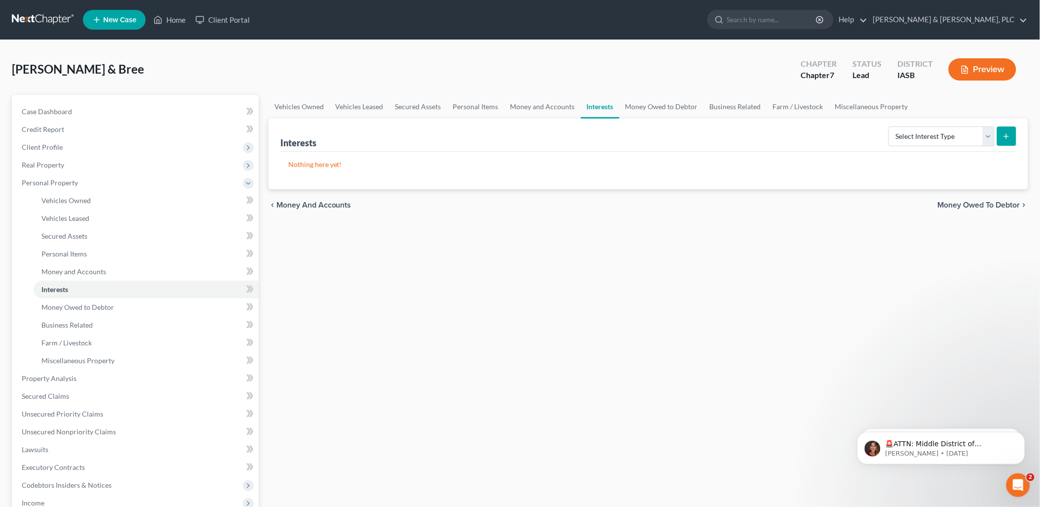
click at [950, 201] on span "Money Owed to Debtor" at bounding box center [979, 205] width 82 height 8
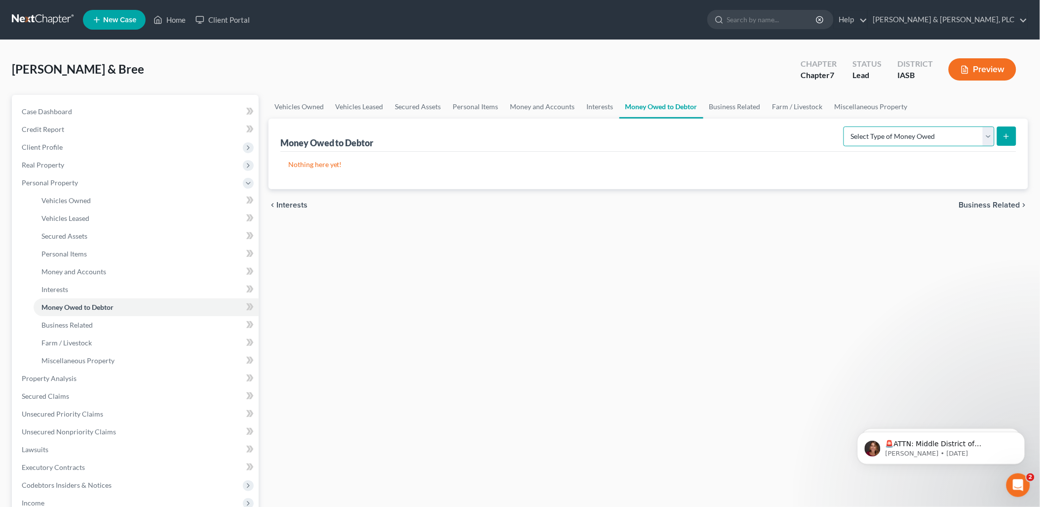
click at [990, 139] on select "Select Type of Money Owed Accounts Receivable Alimony Child Support Claims Agai…" at bounding box center [919, 136] width 151 height 20
select select "unpaid_wages"
click at [846, 126] on select "Select Type of Money Owed Accounts Receivable Alimony Child Support Claims Agai…" at bounding box center [919, 136] width 151 height 20
click at [1010, 130] on button "submit" at bounding box center [1006, 135] width 19 height 19
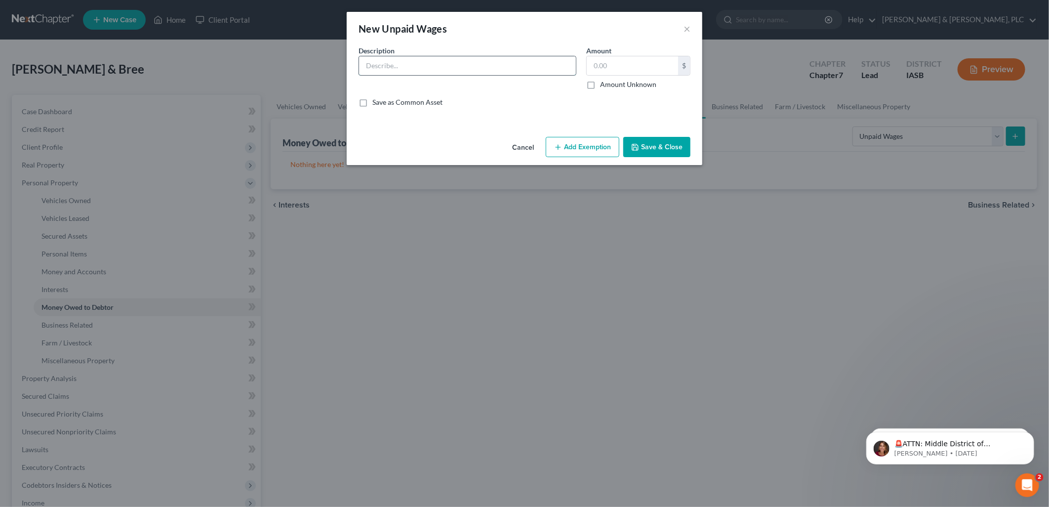
click at [364, 59] on input "text" at bounding box center [467, 65] width 217 height 19
type input "Accrued wages"
click at [596, 61] on input "text" at bounding box center [632, 65] width 91 height 19
type input "200"
click at [652, 146] on button "Save & Close" at bounding box center [656, 147] width 67 height 21
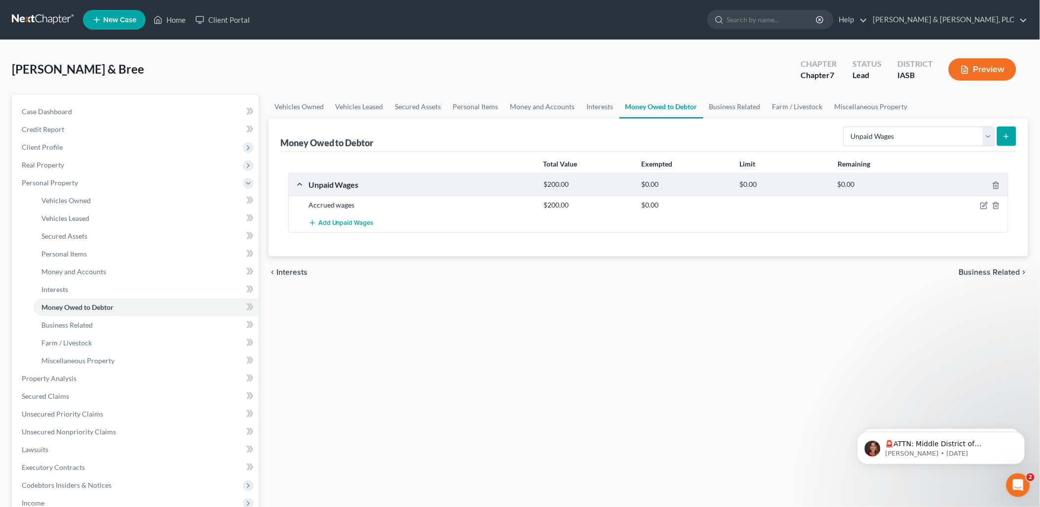
click at [647, 180] on div "$0.00" at bounding box center [686, 184] width 98 height 9
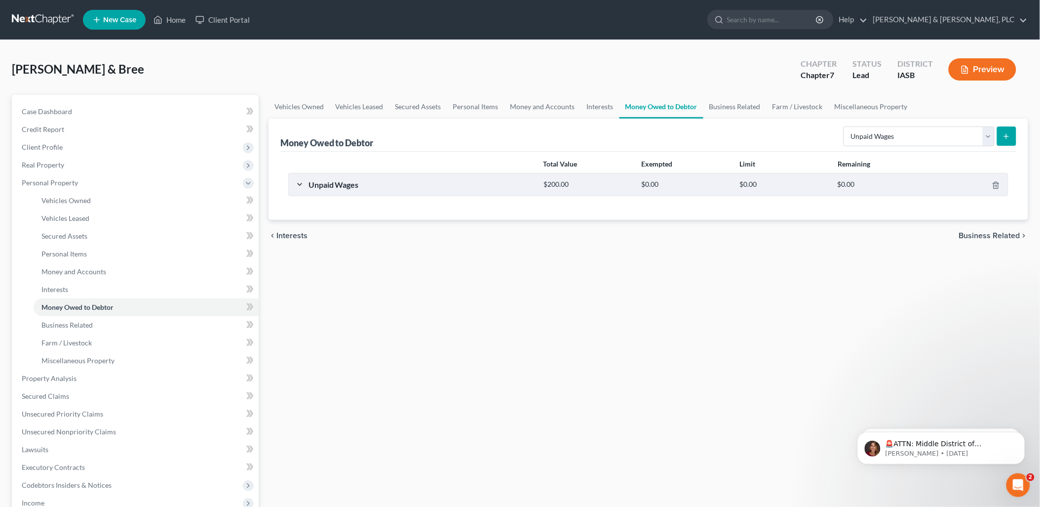
click at [341, 184] on div "Unpaid Wages" at bounding box center [421, 184] width 235 height 10
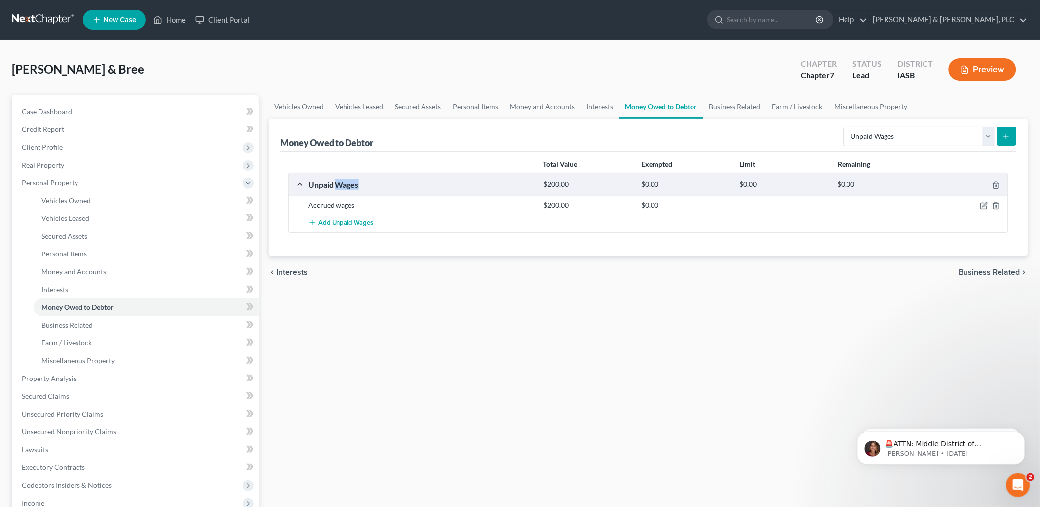
click at [342, 184] on div "Unpaid Wages" at bounding box center [421, 184] width 235 height 10
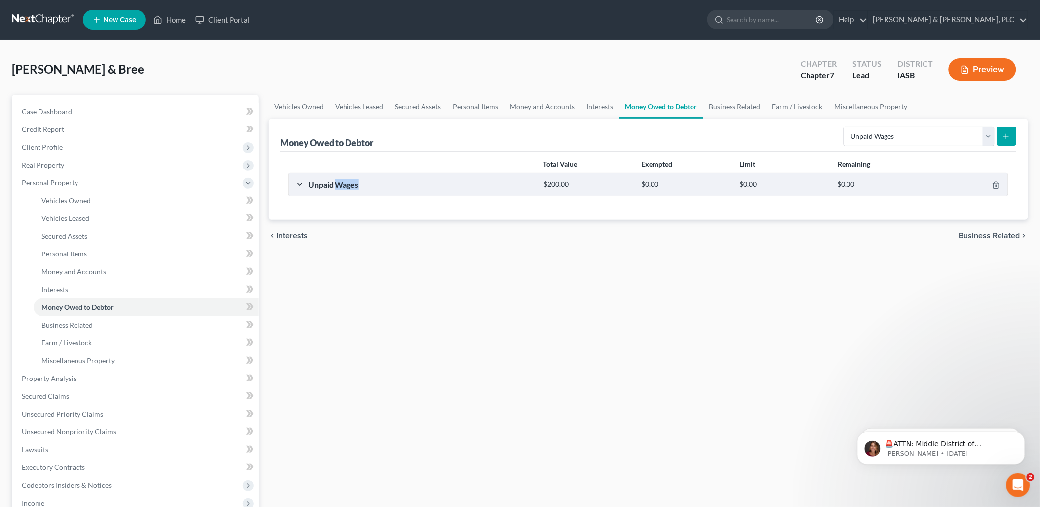
drag, startPoint x: 342, startPoint y: 184, endPoint x: 350, endPoint y: 183, distance: 7.9
click at [351, 181] on div "Unpaid Wages" at bounding box center [421, 184] width 235 height 10
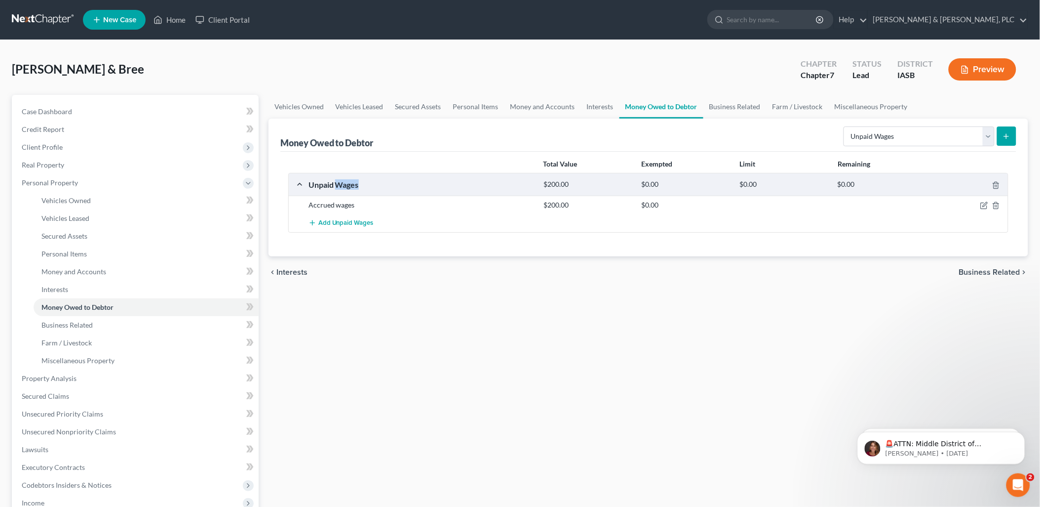
click at [350, 183] on div "Unpaid Wages" at bounding box center [421, 184] width 235 height 10
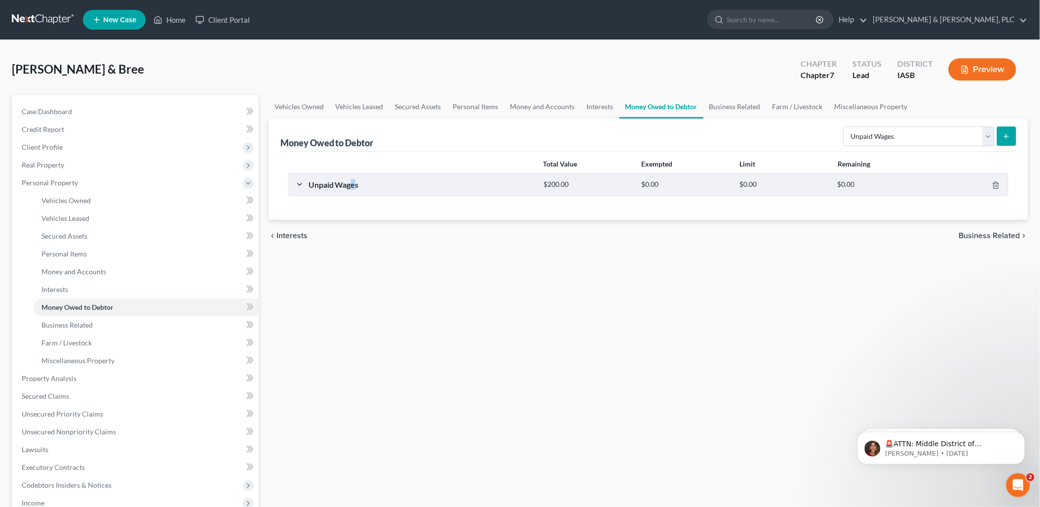
click at [355, 186] on div "Unpaid Wages" at bounding box center [421, 184] width 235 height 10
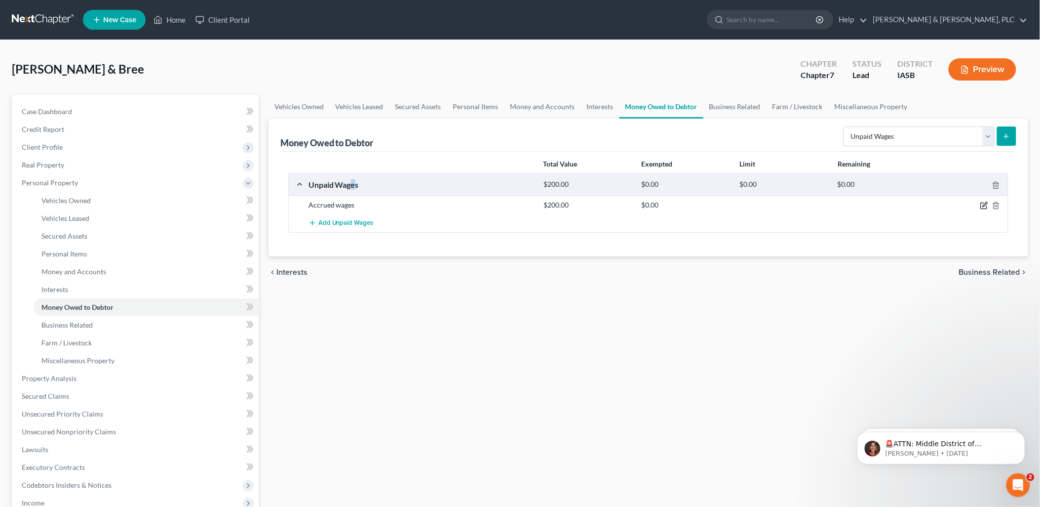
click at [985, 206] on icon "button" at bounding box center [985, 204] width 4 height 4
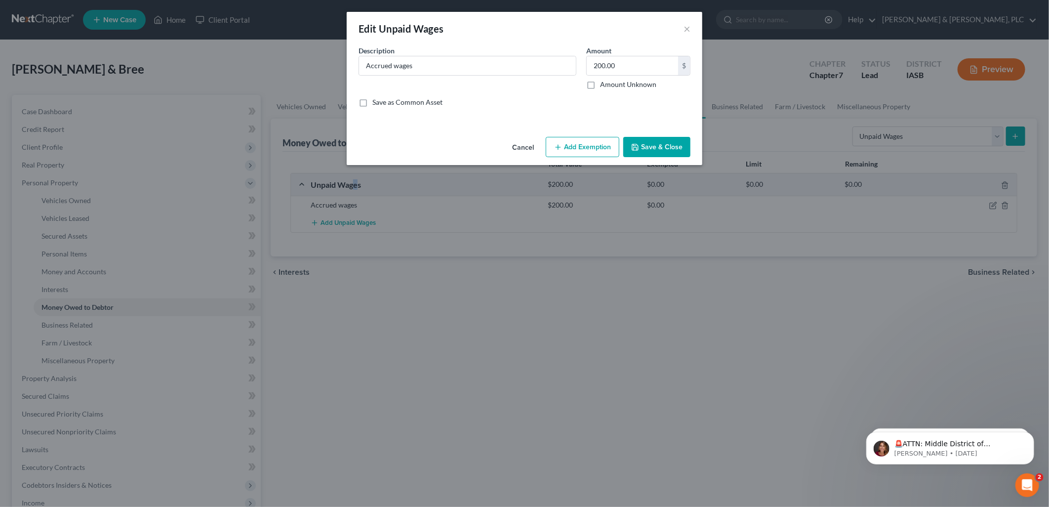
click at [580, 145] on button "Add Exemption" at bounding box center [583, 147] width 74 height 21
select select "2"
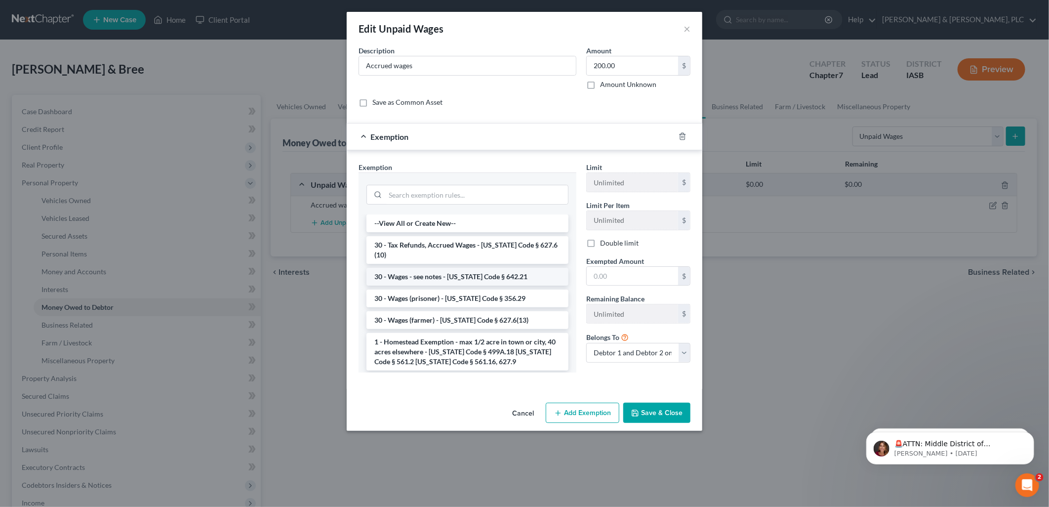
click at [436, 268] on li "30 - Wages - see notes - Iowa Code § 642.21" at bounding box center [467, 277] width 202 height 18
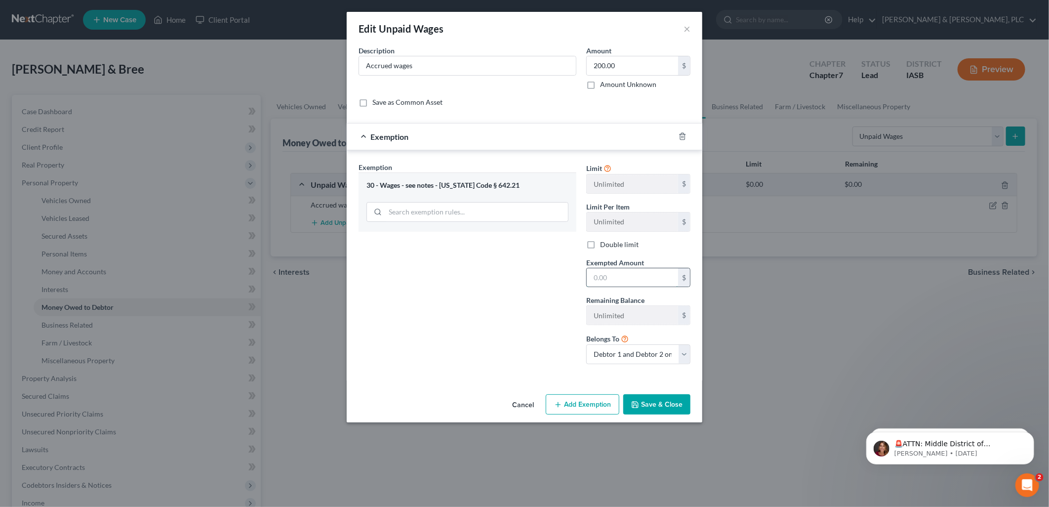
click at [598, 278] on input "text" at bounding box center [632, 277] width 91 height 19
type input "200"
click at [653, 403] on button "Save & Close" at bounding box center [656, 404] width 67 height 21
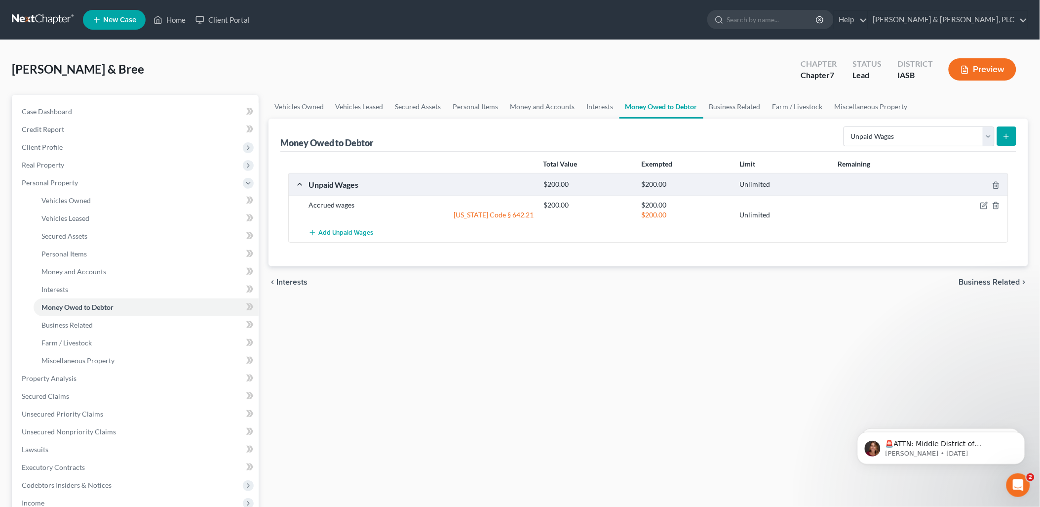
click at [978, 281] on span "Business Related" at bounding box center [989, 282] width 61 height 8
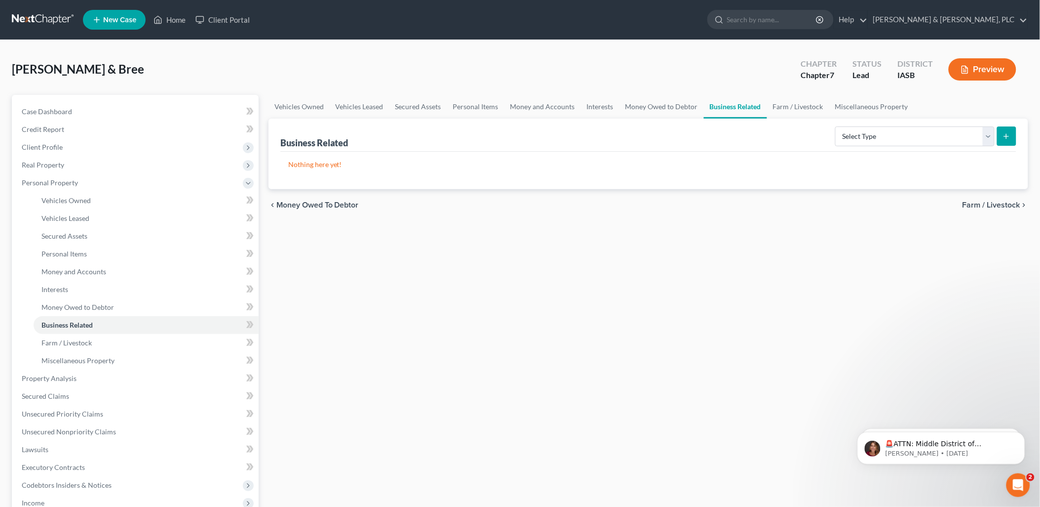
click at [973, 201] on span "Farm / Livestock" at bounding box center [992, 205] width 58 height 8
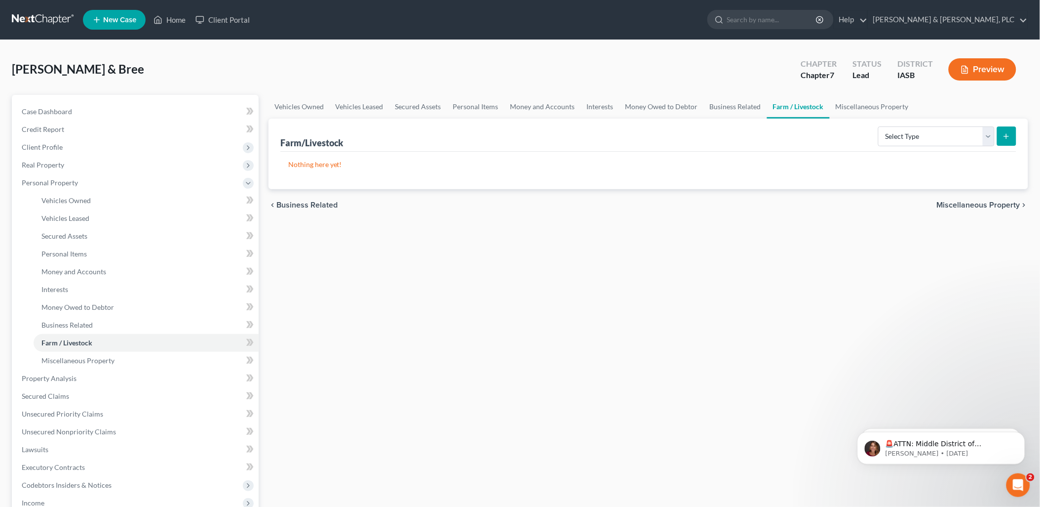
click at [961, 201] on span "Miscellaneous Property" at bounding box center [978, 205] width 83 height 8
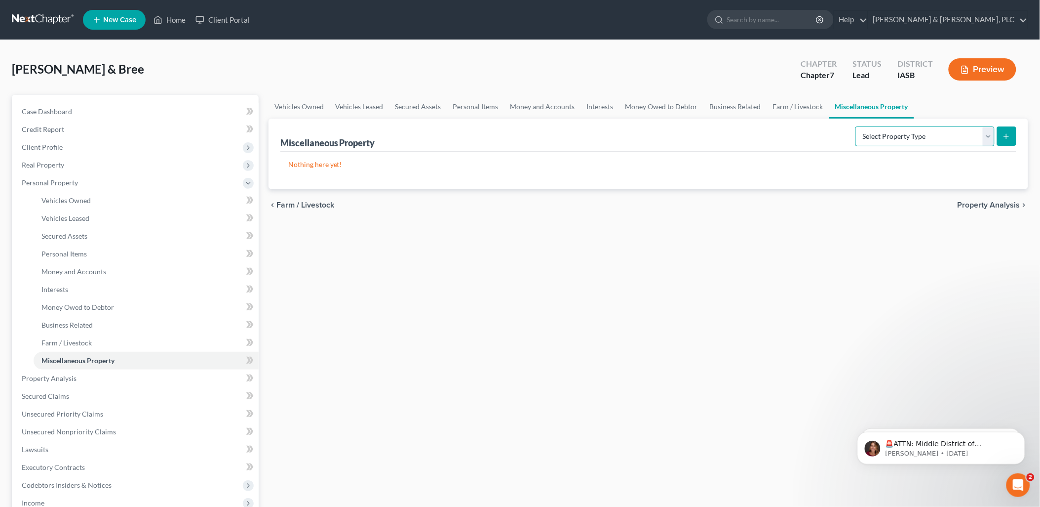
click at [989, 133] on select "Select Property Type Assigned for Creditor Benefit Within 1 Year Holding for An…" at bounding box center [925, 136] width 139 height 20
click at [899, 342] on div "Vehicles Owned Vehicles Leased Secured Assets Personal Items Money and Accounts…" at bounding box center [649, 380] width 770 height 570
click at [988, 203] on span "Property Analysis" at bounding box center [989, 205] width 63 height 8
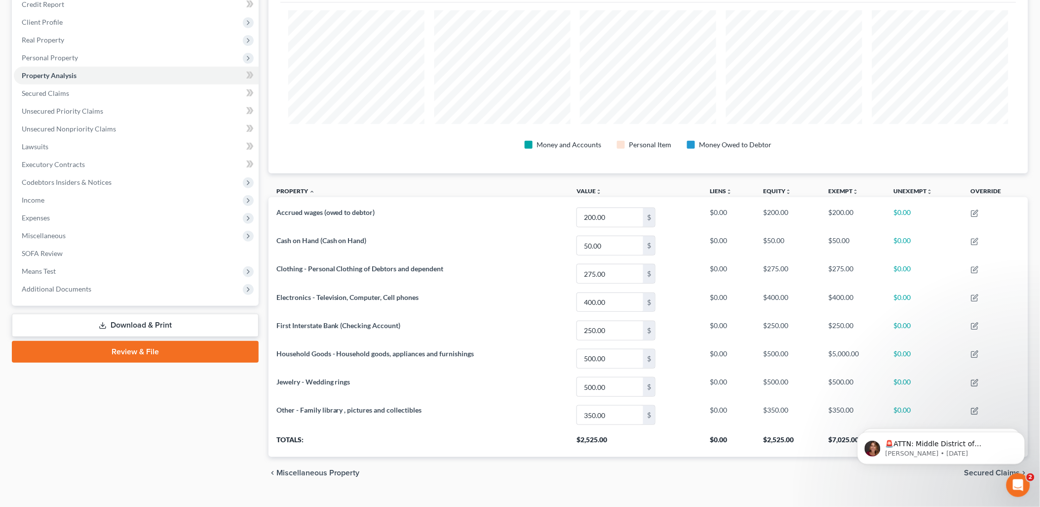
scroll to position [144, 0]
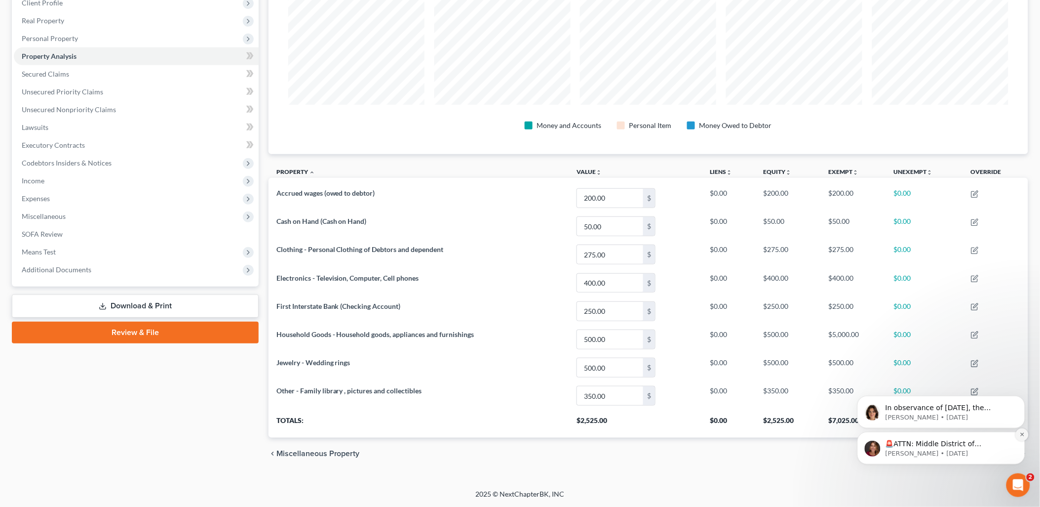
click at [1024, 435] on icon "Dismiss notification" at bounding box center [1022, 433] width 5 height 5
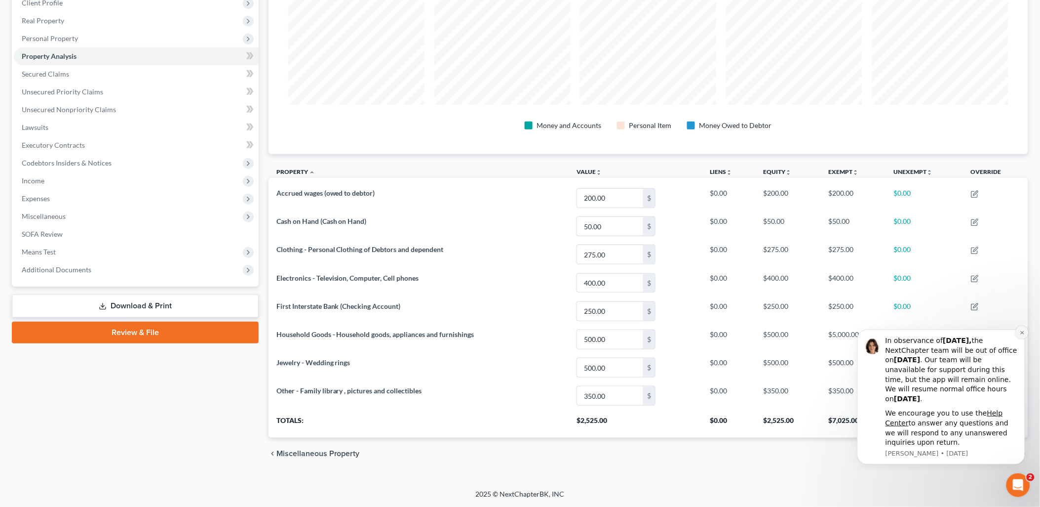
drag, startPoint x: 1018, startPoint y: 331, endPoint x: 1868, endPoint y: 650, distance: 907.3
click at [1018, 331] on button "Dismiss notification" at bounding box center [1022, 331] width 13 height 13
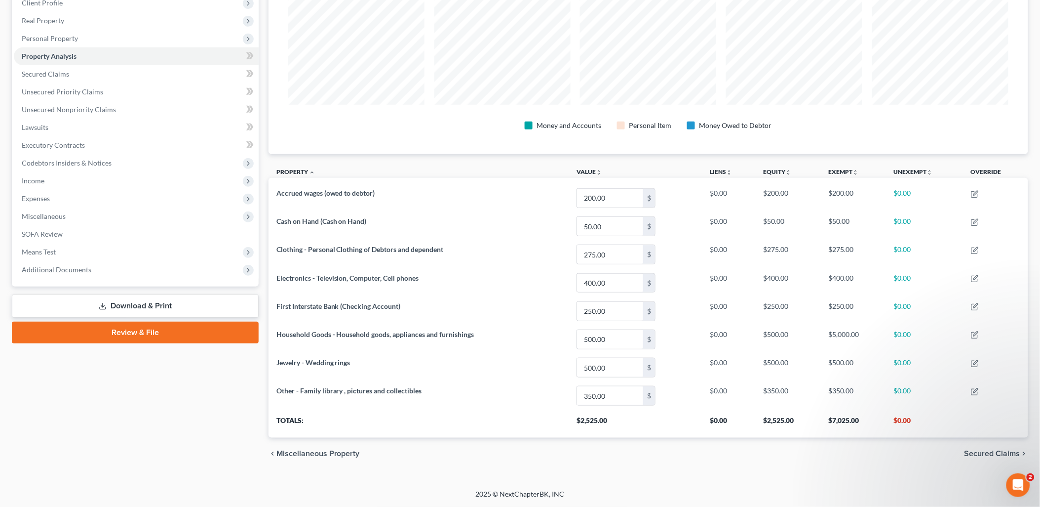
click at [982, 453] on span "Secured Claims" at bounding box center [993, 453] width 56 height 8
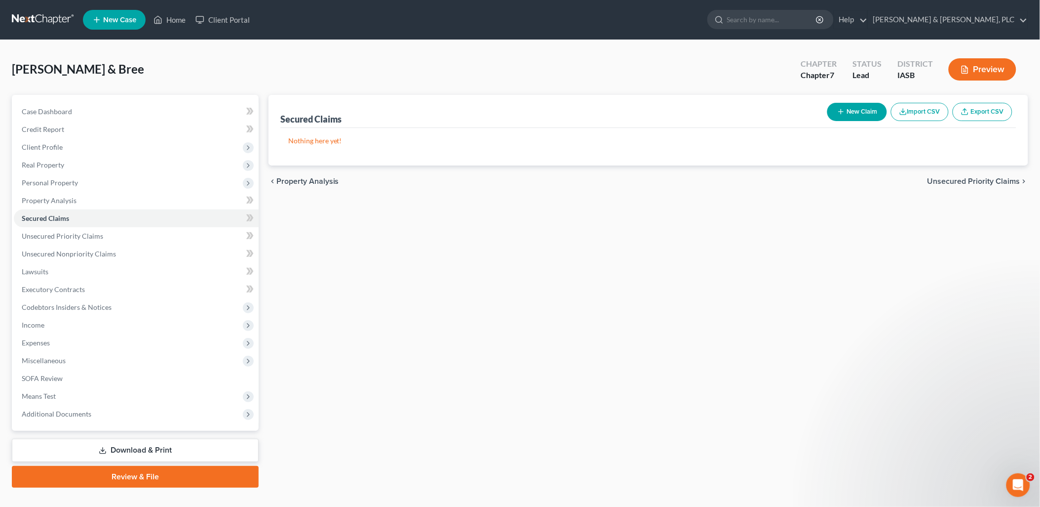
click at [946, 180] on span "Unsecured Priority Claims" at bounding box center [974, 181] width 93 height 8
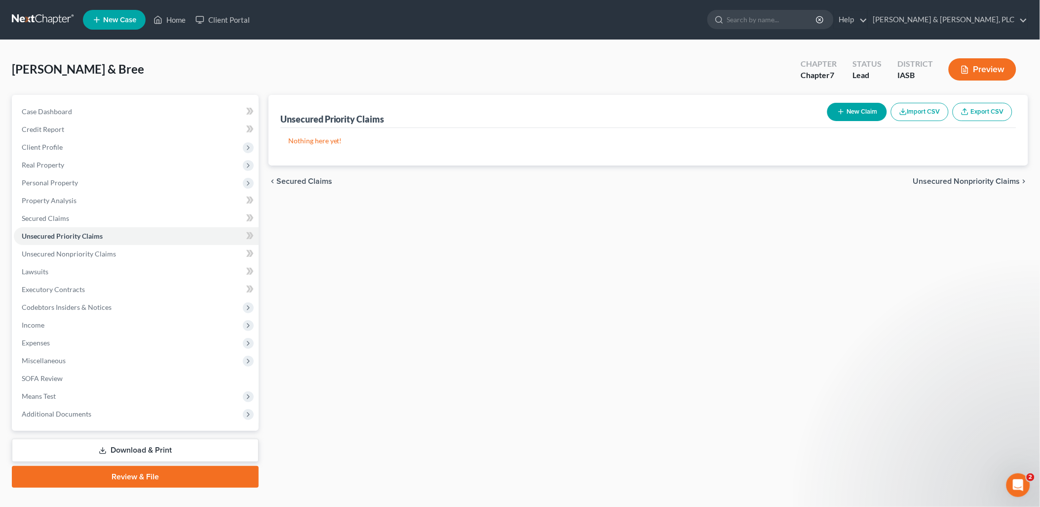
click at [862, 112] on button "New Claim" at bounding box center [858, 112] width 60 height 18
select select "2"
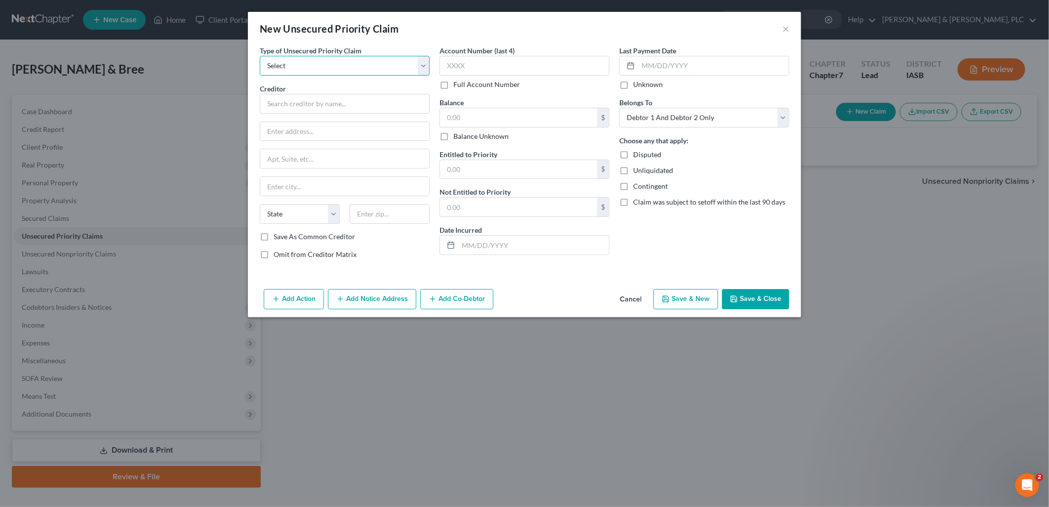
click at [423, 62] on select "Select Taxes & Other Government Units Domestic Support Obligations Extensions o…" at bounding box center [345, 66] width 170 height 20
select select "1"
click at [260, 56] on select "Select Taxes & Other Government Units Domestic Support Obligations Extensions o…" at bounding box center [345, 66] width 170 height 20
click at [783, 120] on select "Select Debtor 1 Only Debtor 2 Only Debtor 1 And Debtor 2 Only At Least One Of T…" at bounding box center [704, 118] width 170 height 20
select select "0"
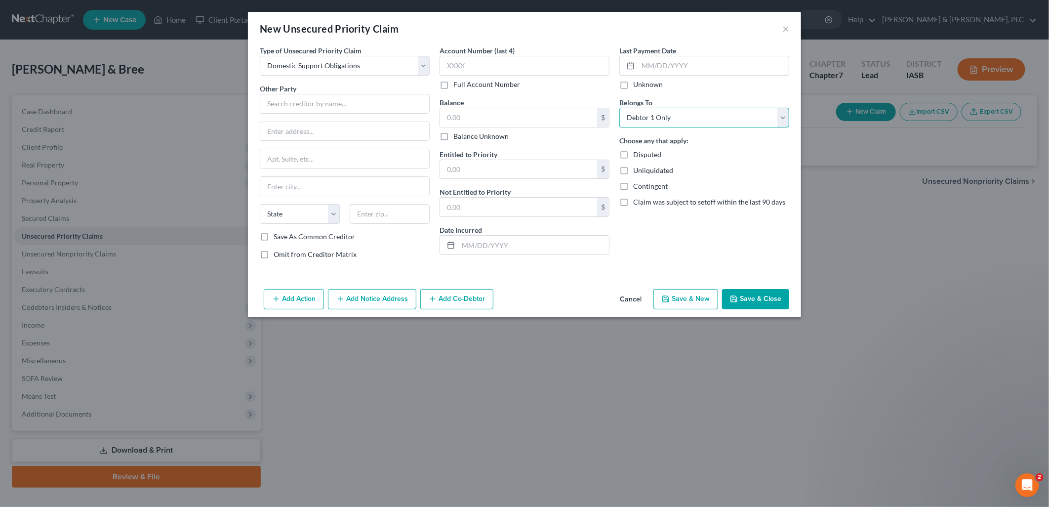
click at [619, 108] on select "Select Debtor 1 Only Debtor 2 Only Debtor 1 And Debtor 2 Only At Least One Of T…" at bounding box center [704, 118] width 170 height 20
click at [449, 119] on input "text" at bounding box center [518, 117] width 157 height 19
click at [449, 123] on input "text" at bounding box center [518, 117] width 157 height 19
type input "172"
click at [603, 173] on div "$" at bounding box center [603, 169] width 12 height 19
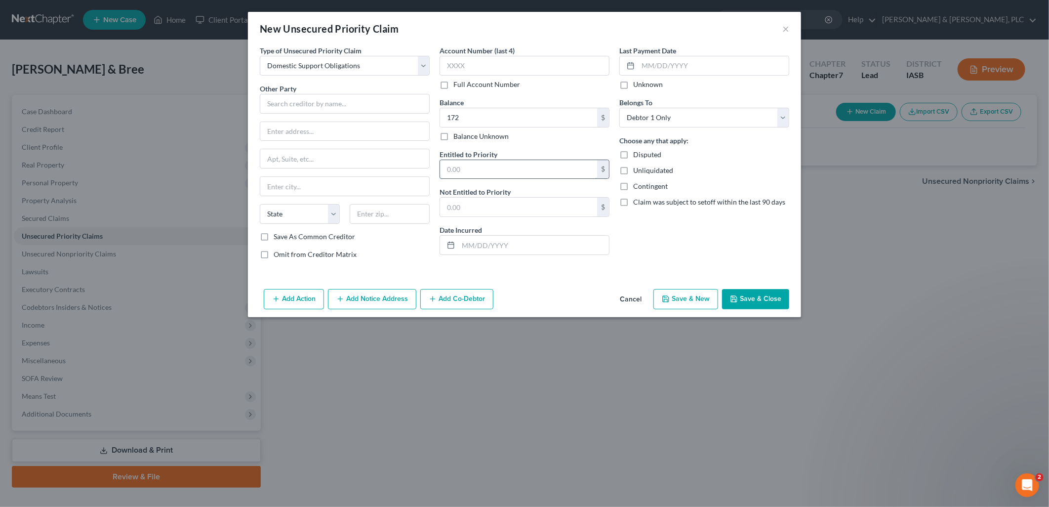
click at [443, 171] on input "text" at bounding box center [518, 169] width 157 height 19
type input "172"
click at [757, 294] on button "Save & Close" at bounding box center [755, 299] width 67 height 21
click at [789, 25] on button "×" at bounding box center [785, 29] width 7 height 12
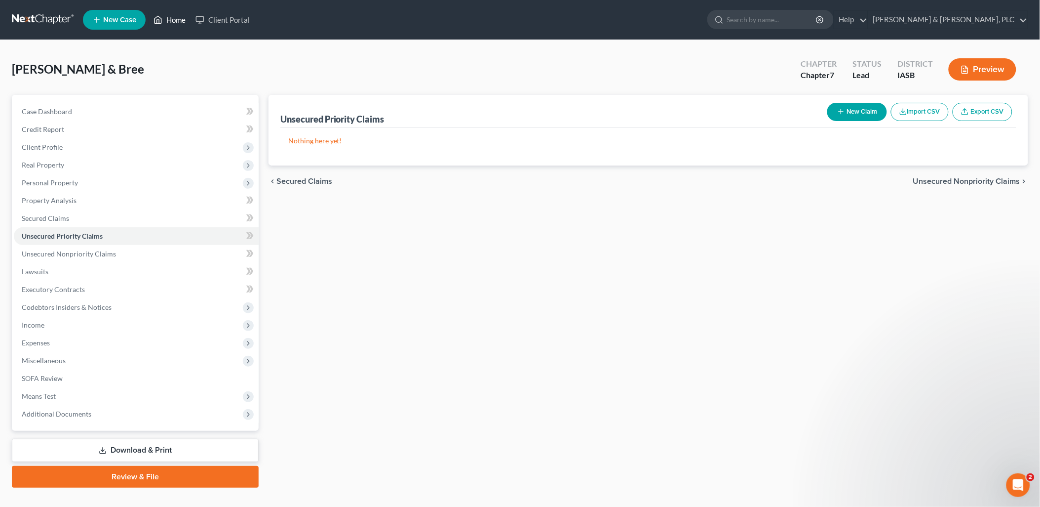
click at [166, 17] on link "Home" at bounding box center [170, 20] width 42 height 18
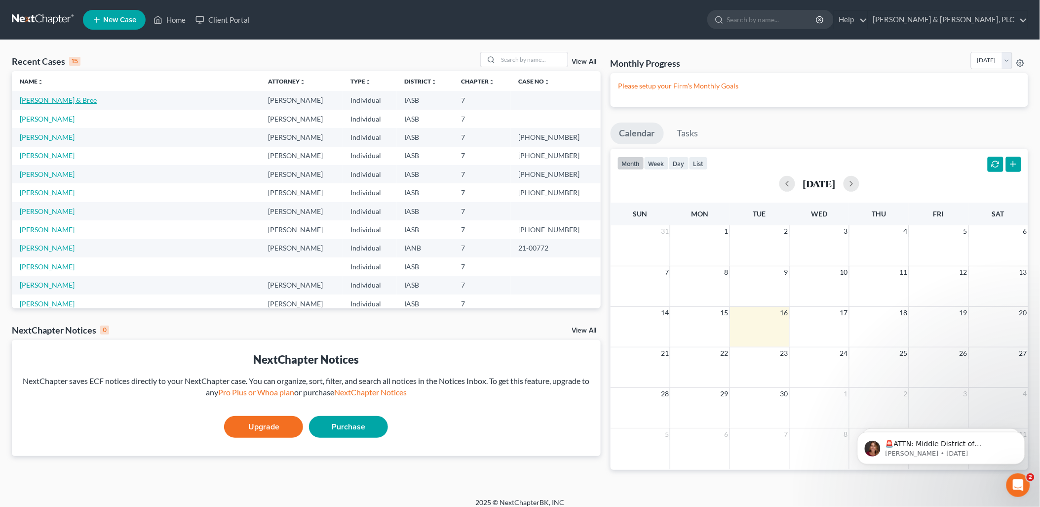
click at [51, 101] on link "[PERSON_NAME] & Bree" at bounding box center [58, 100] width 77 height 8
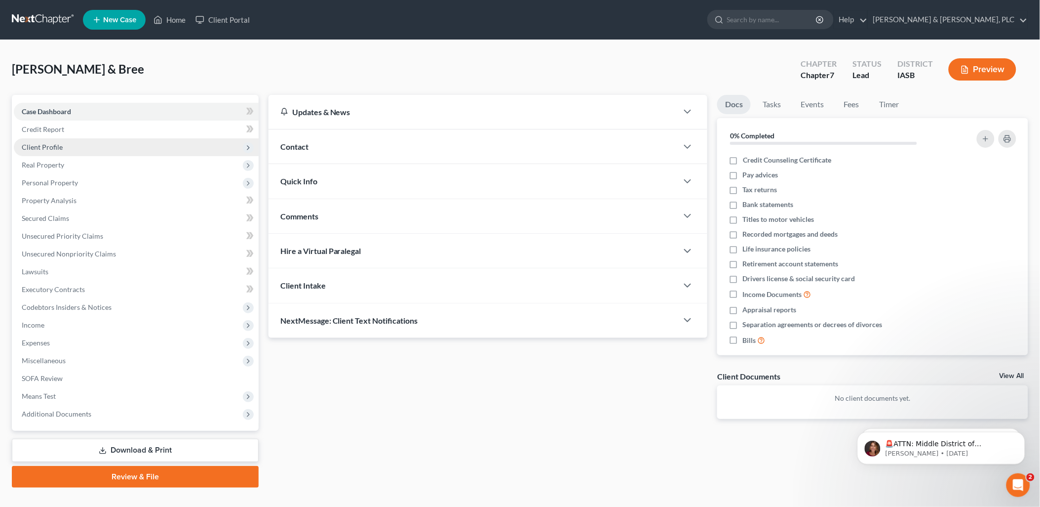
click at [38, 144] on span "Client Profile" at bounding box center [42, 147] width 41 height 8
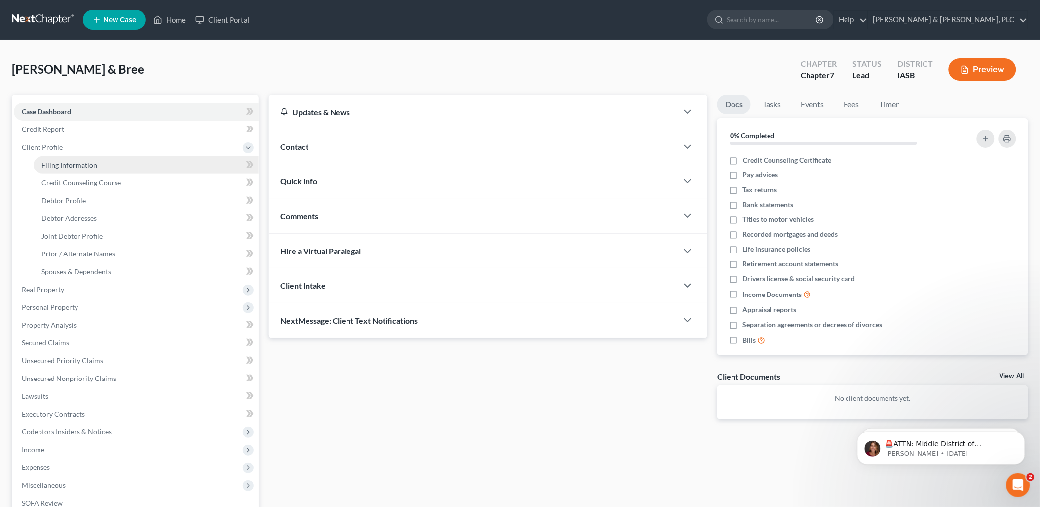
click at [63, 166] on span "Filing Information" at bounding box center [69, 164] width 56 height 8
select select "1"
select select "0"
select select "16"
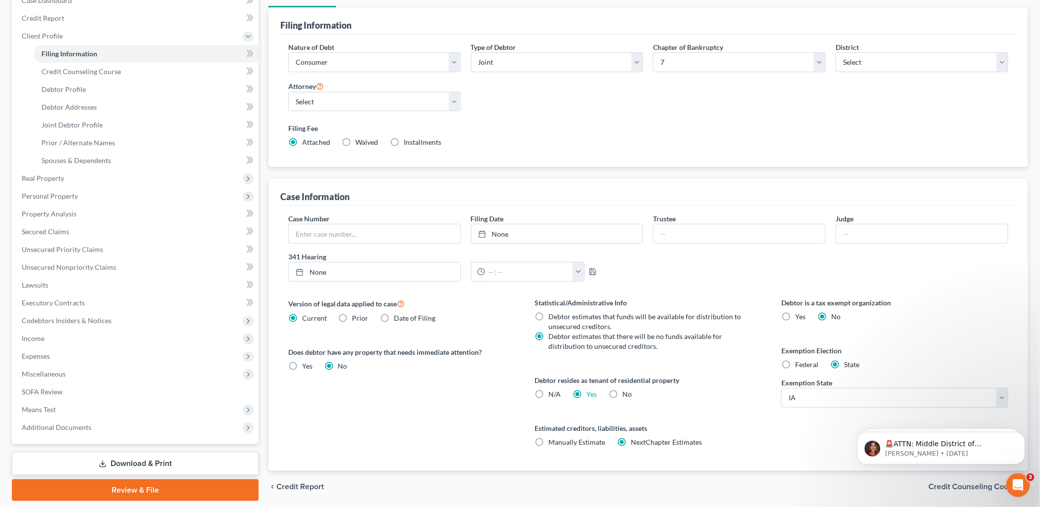
scroll to position [141, 0]
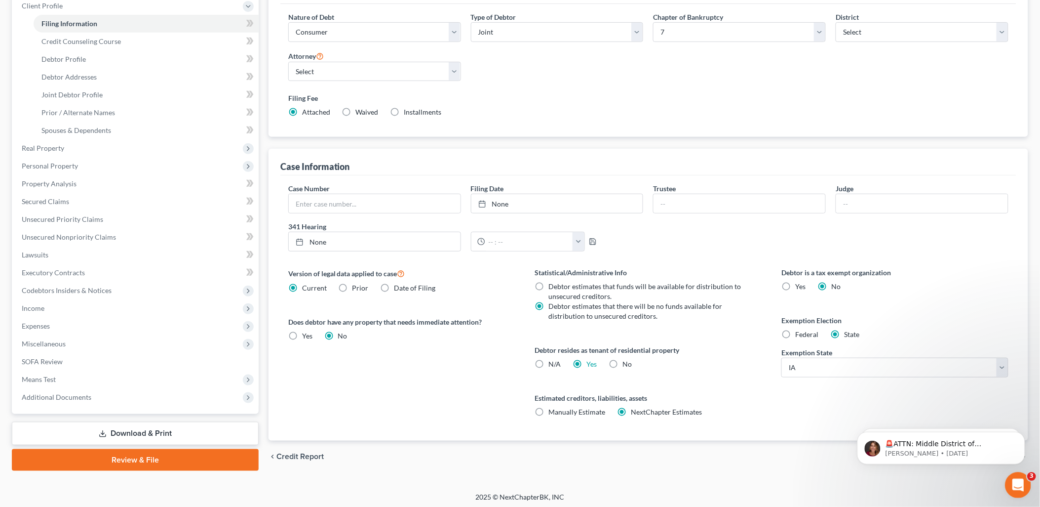
click at [1010, 482] on icon "Open Intercom Messenger" at bounding box center [1017, 484] width 16 height 16
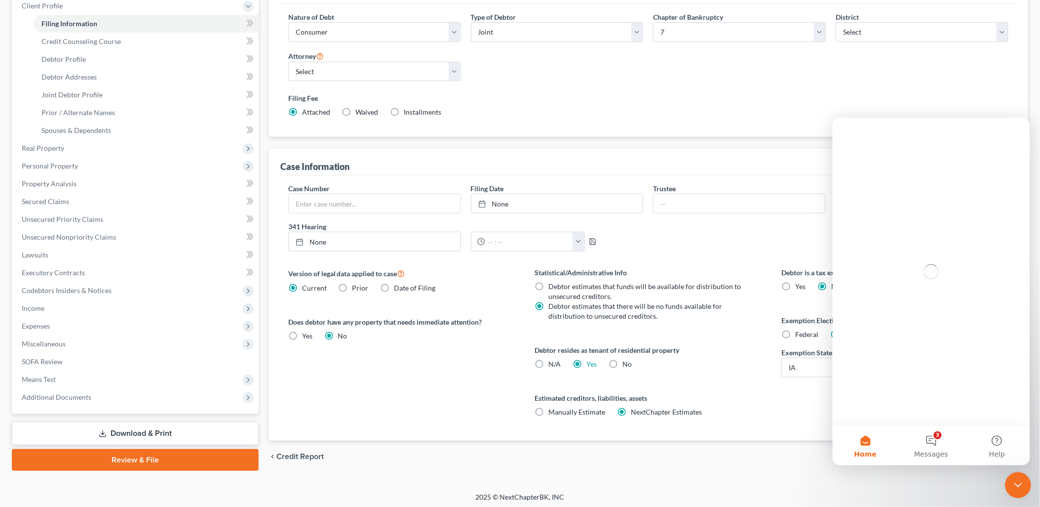
scroll to position [0, 0]
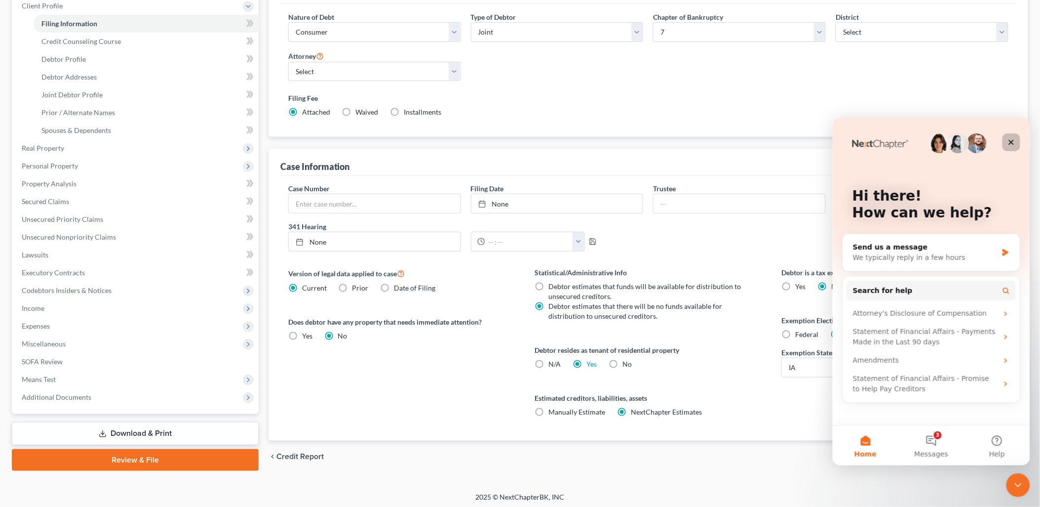
click at [1007, 140] on icon "Close" at bounding box center [1011, 142] width 8 height 8
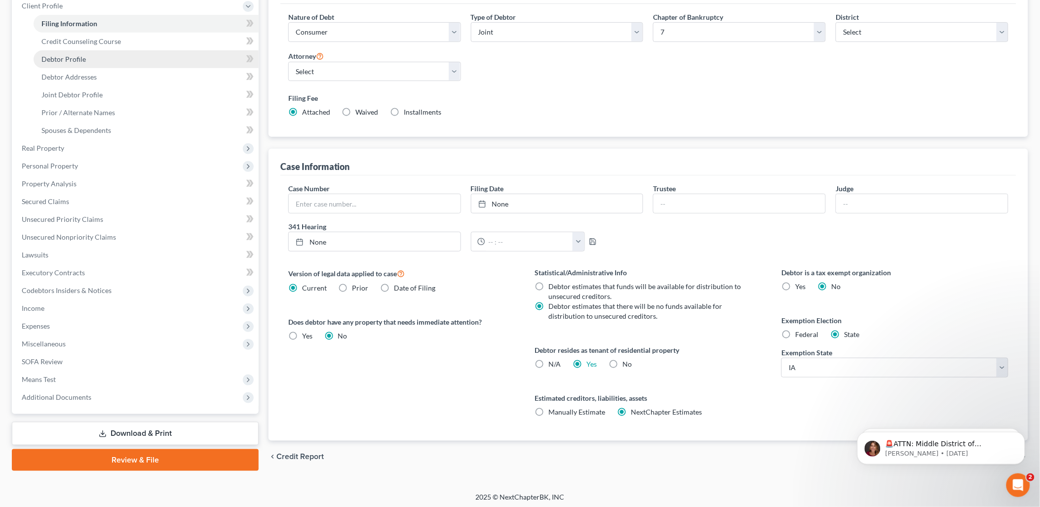
click at [61, 58] on span "Debtor Profile" at bounding box center [63, 59] width 44 height 8
select select "1"
select select "2"
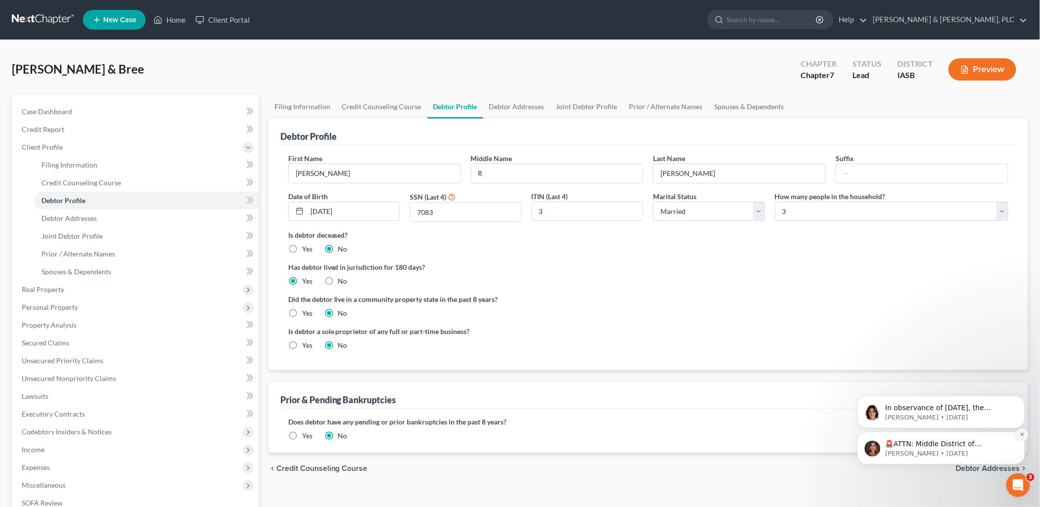
click at [1020, 435] on icon "Dismiss notification" at bounding box center [1022, 433] width 5 height 5
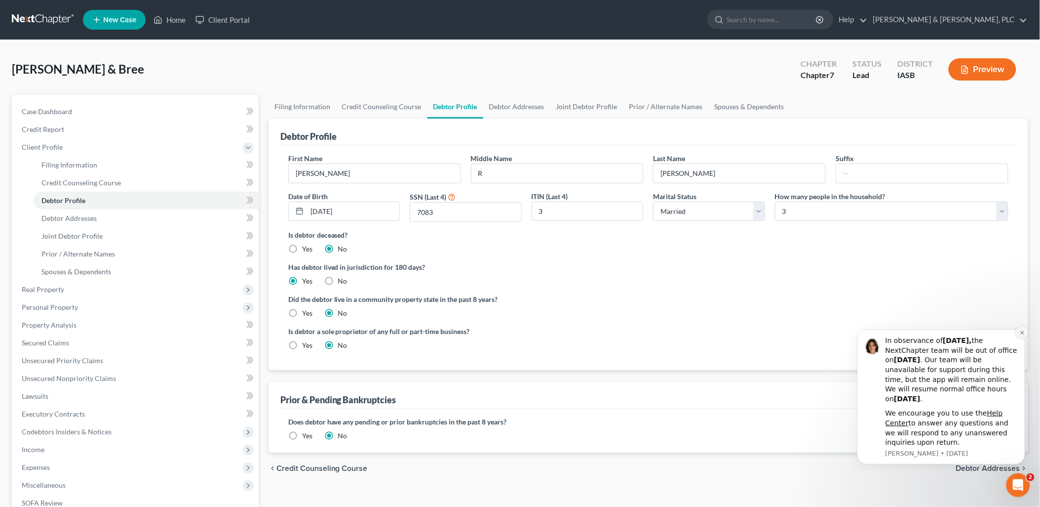
click at [1021, 335] on button "Dismiss notification" at bounding box center [1022, 331] width 13 height 13
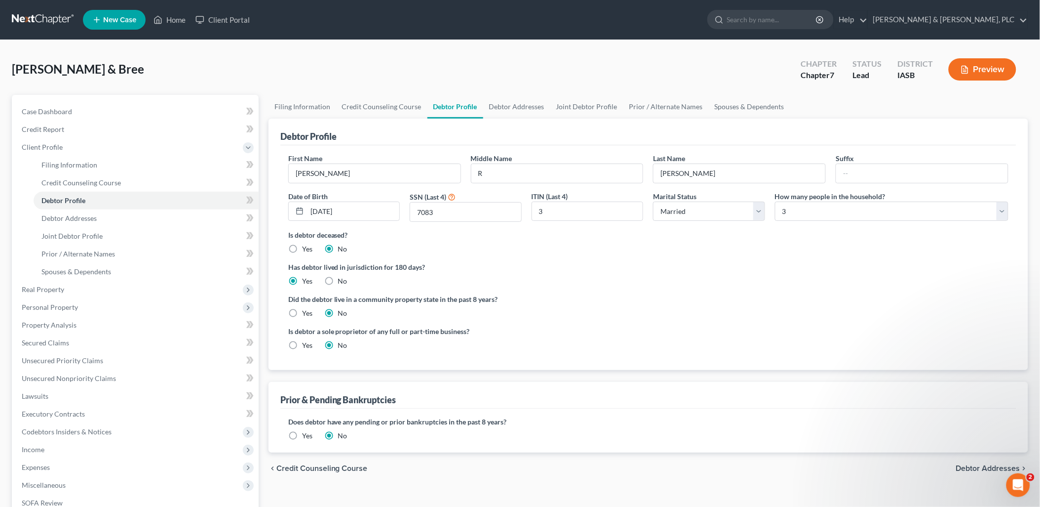
click at [969, 464] on span "Debtor Addresses" at bounding box center [989, 468] width 64 height 8
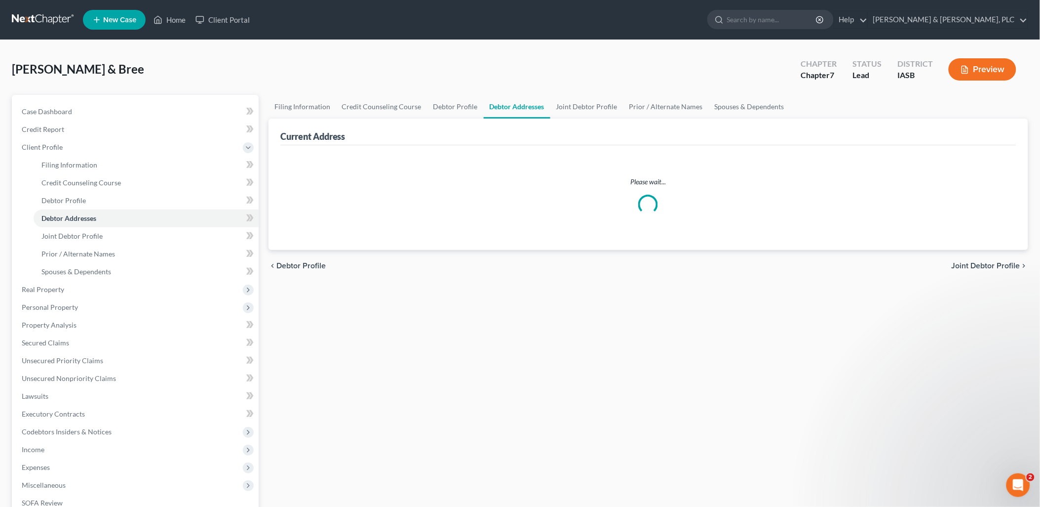
select select "0"
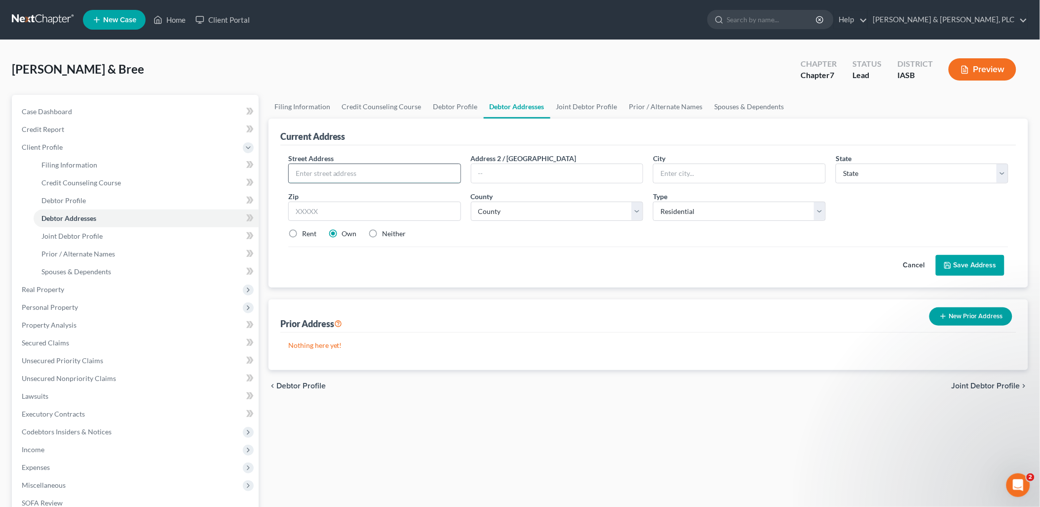
click at [297, 179] on input "text" at bounding box center [375, 173] width 172 height 19
type input "712 W Linn Street"
click at [664, 169] on input "text" at bounding box center [740, 173] width 172 height 19
type input "Marshalltown"
select select "16"
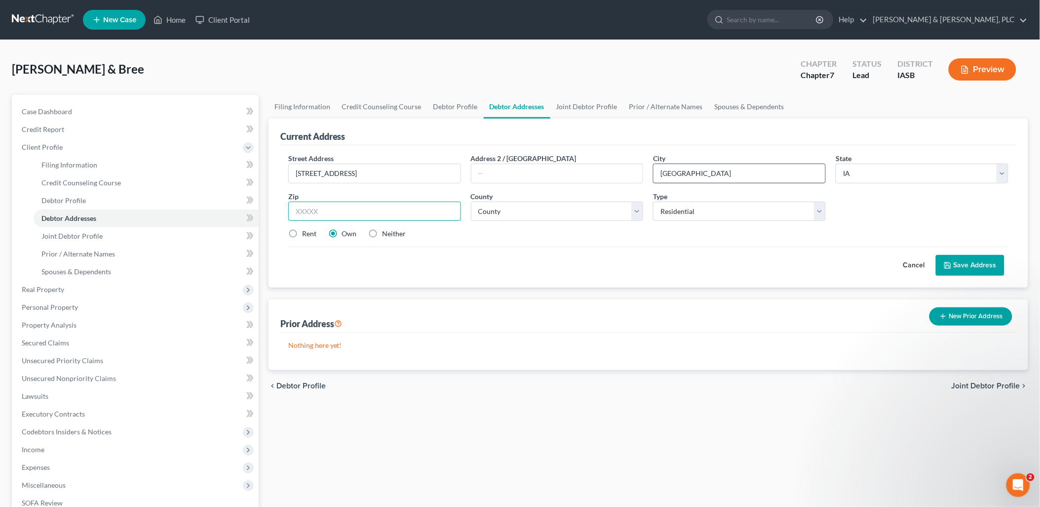
type input "50158"
click at [642, 211] on select "County Adair County Adams County Allamakee County Appanoose County Audubon Coun…" at bounding box center [557, 211] width 173 height 20
select select "63"
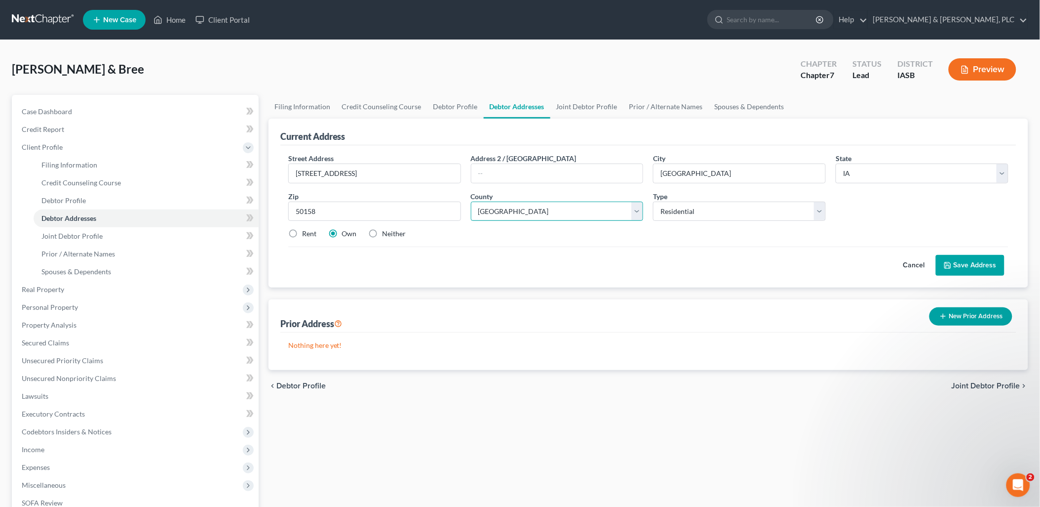
click at [471, 201] on select "County Adair County Adams County Allamakee County Appanoose County Audubon Coun…" at bounding box center [557, 211] width 173 height 20
click at [949, 266] on polyline at bounding box center [948, 267] width 3 height 2
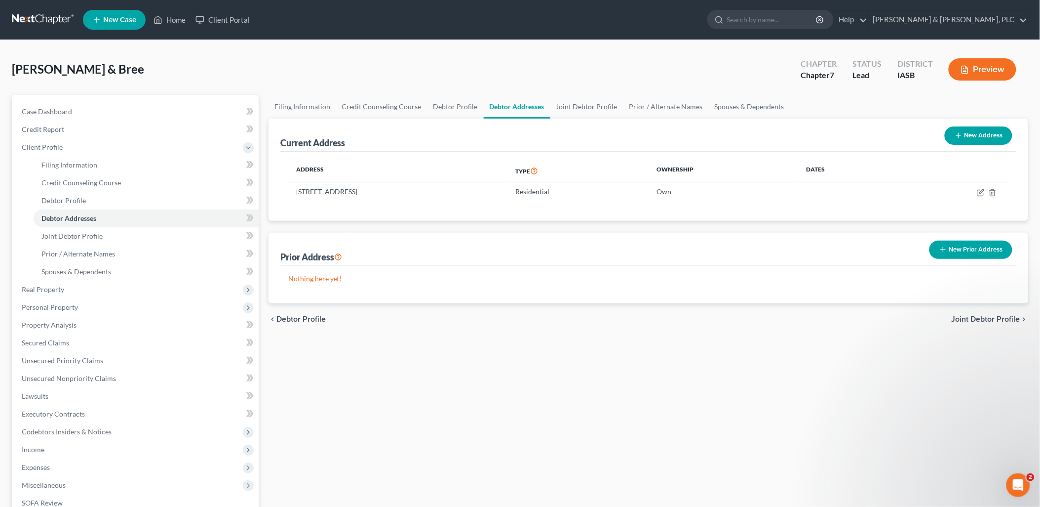
click at [965, 318] on span "Joint Debtor Profile" at bounding box center [986, 319] width 69 height 8
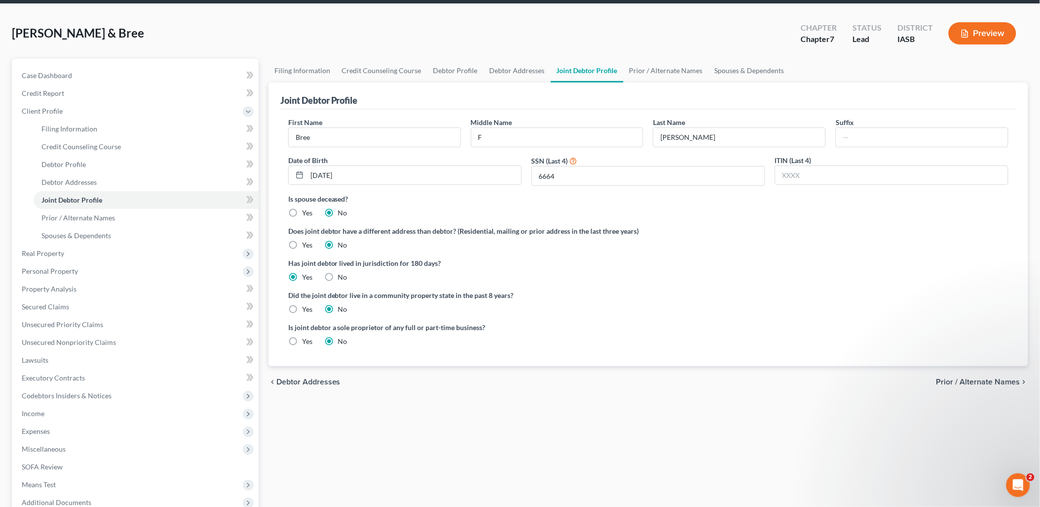
scroll to position [41, 0]
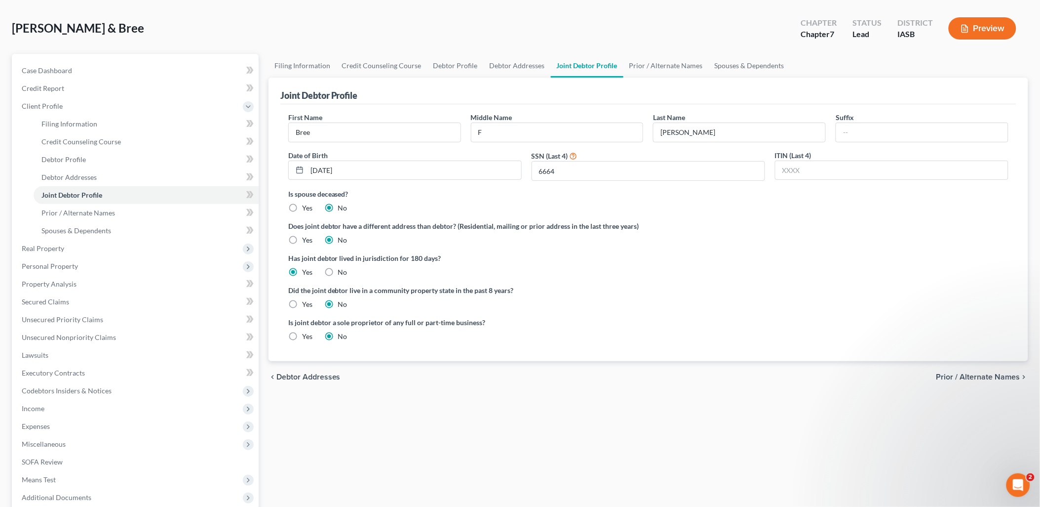
click at [973, 373] on span "Prior / Alternate Names" at bounding box center [979, 377] width 84 height 8
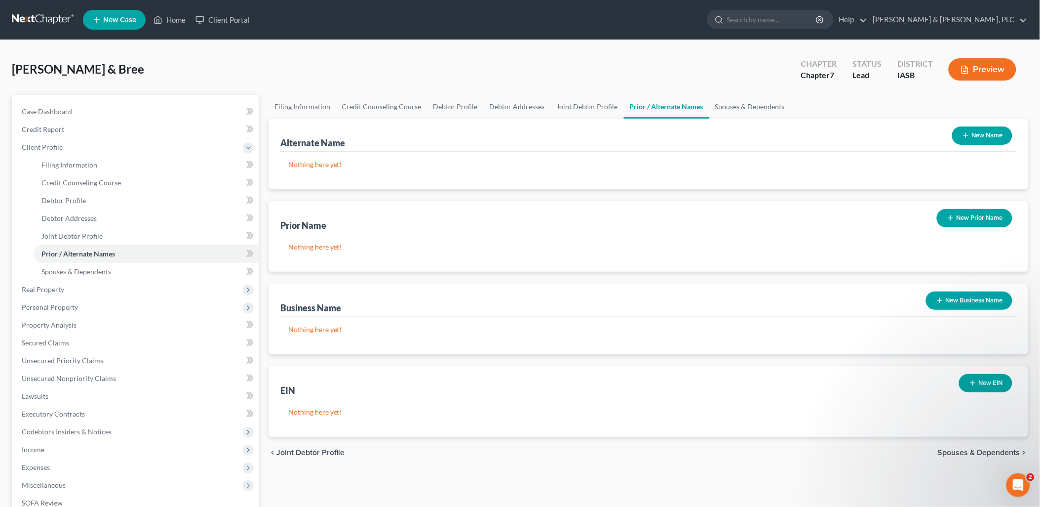
click at [949, 450] on span "Spouses & Dependents" at bounding box center [979, 452] width 82 height 8
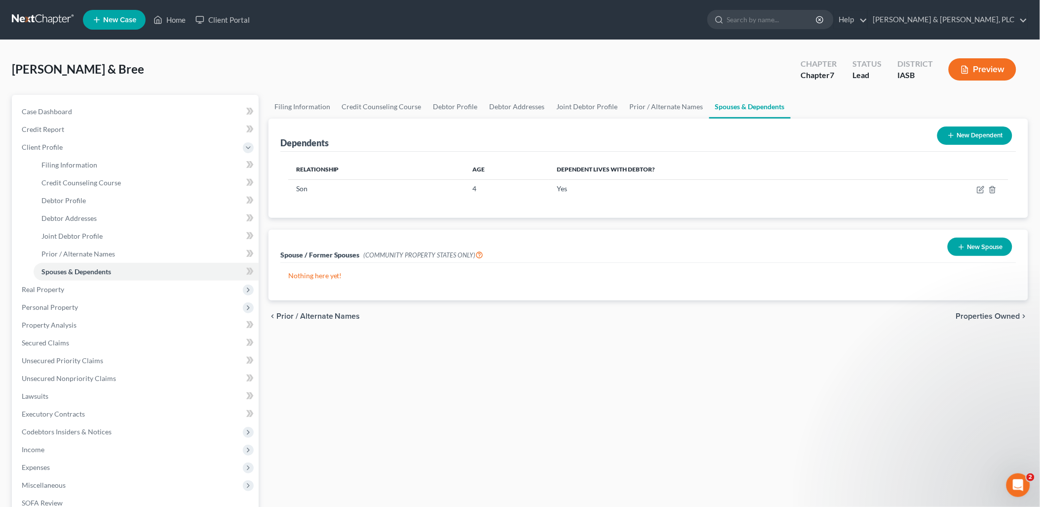
click at [969, 315] on span "Properties Owned" at bounding box center [989, 316] width 64 height 8
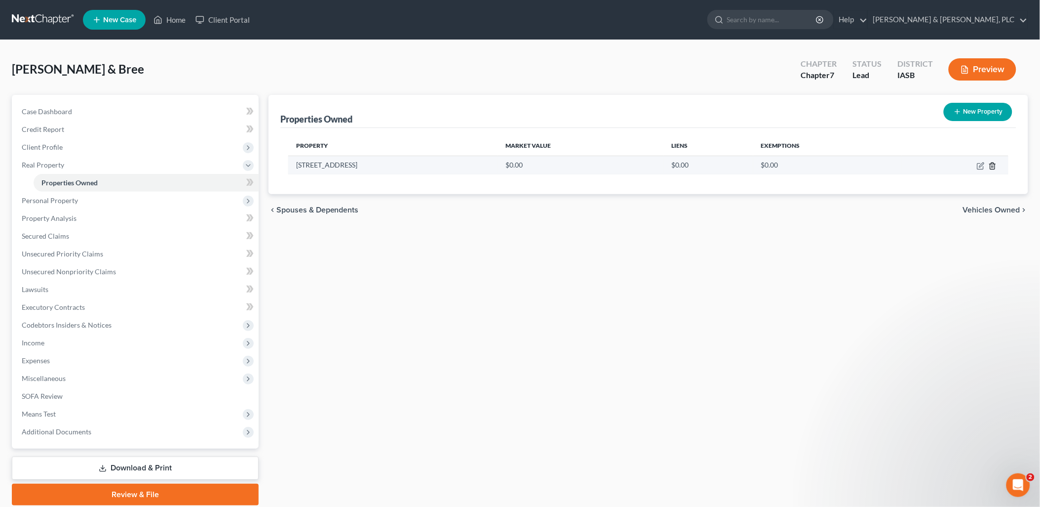
click at [991, 165] on icon "button" at bounding box center [993, 165] width 4 height 6
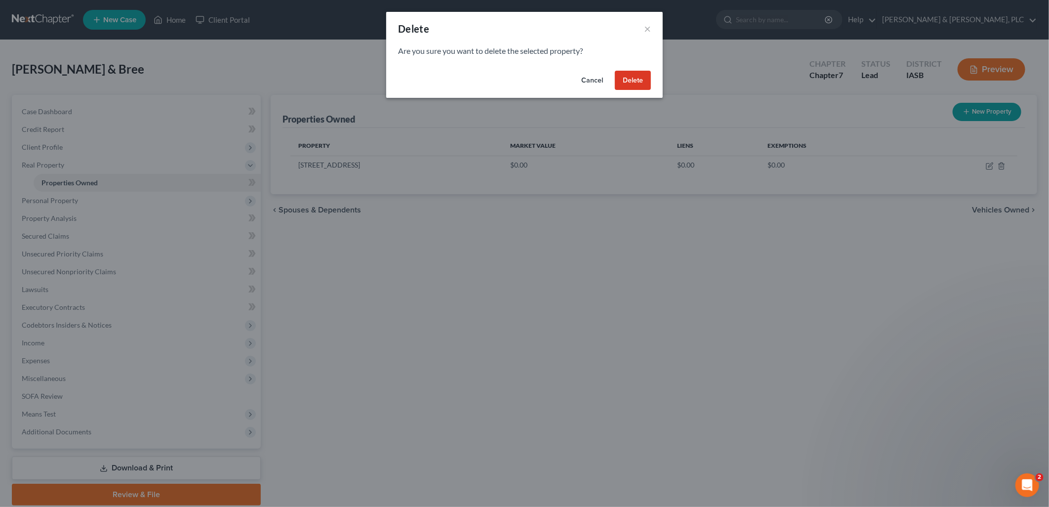
click at [633, 81] on button "Delete" at bounding box center [633, 81] width 36 height 20
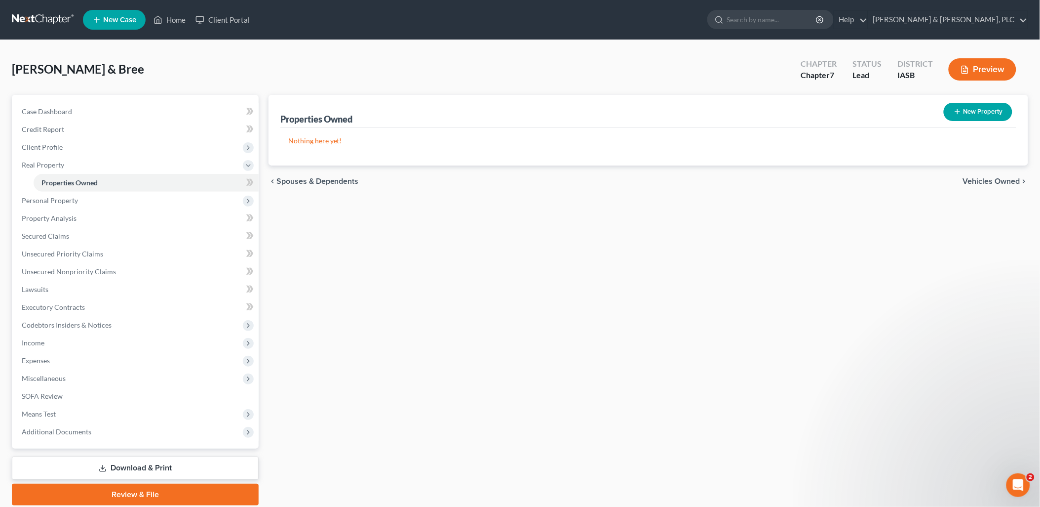
click at [1005, 184] on span "Vehicles Owned" at bounding box center [991, 181] width 57 height 8
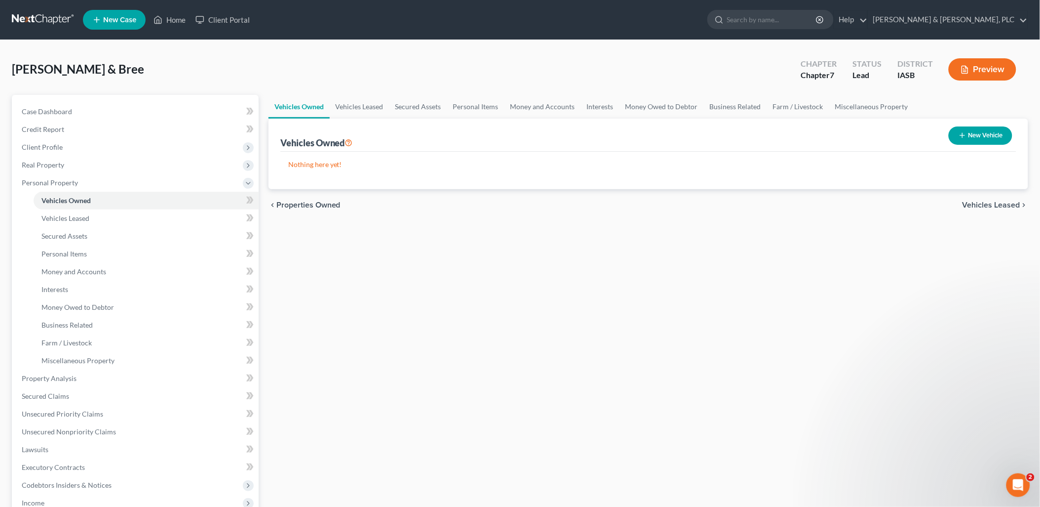
click at [980, 201] on span "Vehicles Leased" at bounding box center [992, 205] width 58 height 8
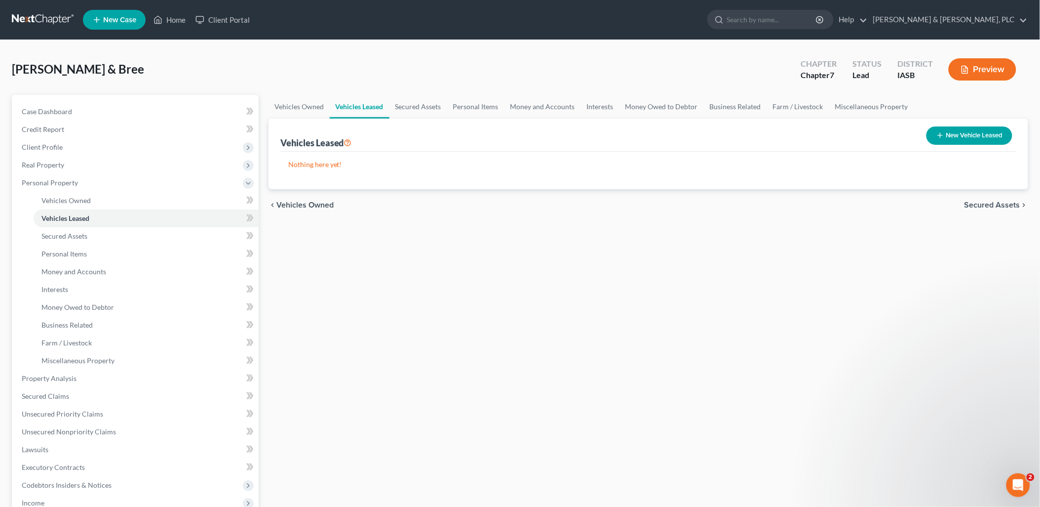
click at [969, 205] on span "Secured Assets" at bounding box center [993, 205] width 56 height 8
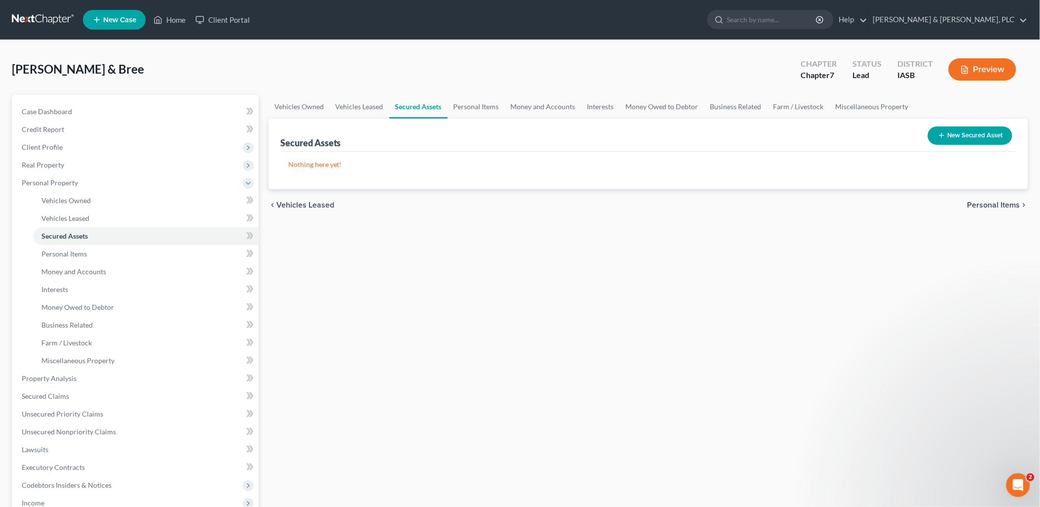
click at [983, 203] on span "Personal Items" at bounding box center [994, 205] width 53 height 8
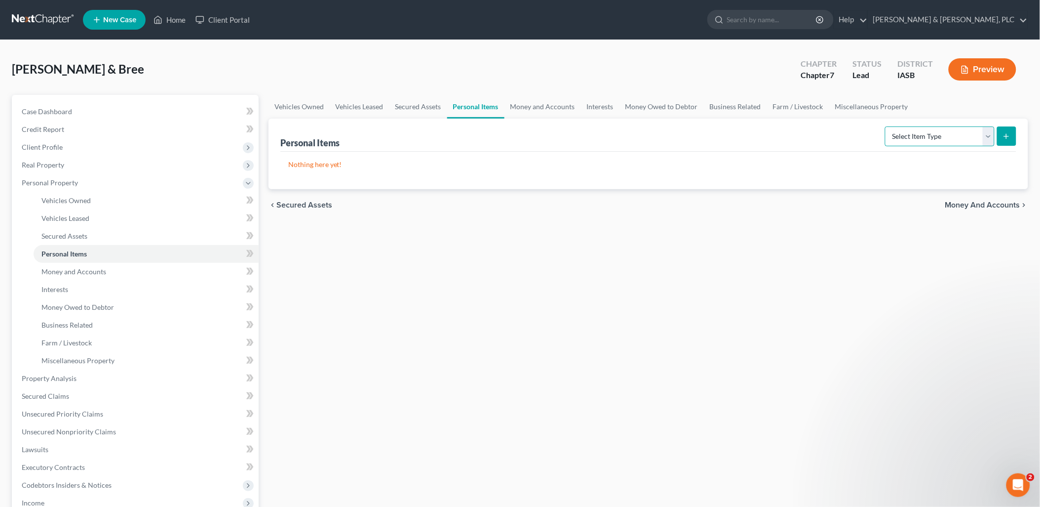
click at [991, 135] on select "Select Item Type Clothing Collectibles Of Value Electronics Firearms Household …" at bounding box center [940, 136] width 110 height 20
select select "household_goods"
click at [886, 126] on select "Select Item Type Clothing Collectibles Of Value Electronics Firearms Household …" at bounding box center [940, 136] width 110 height 20
click at [290, 160] on p "Nothing here yet!" at bounding box center [648, 165] width 720 height 10
click at [290, 166] on p "Nothing here yet!" at bounding box center [648, 165] width 720 height 10
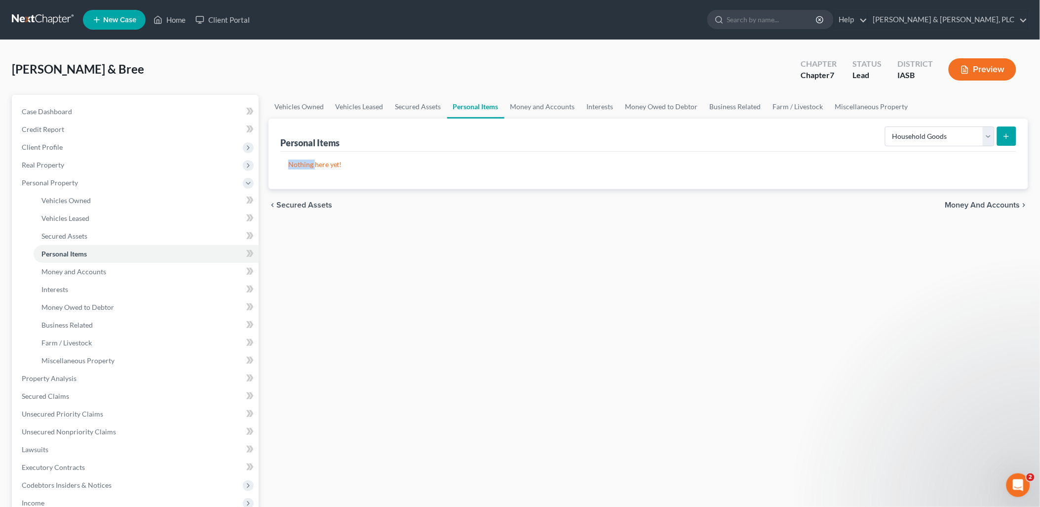
click at [290, 166] on p "Nothing here yet!" at bounding box center [648, 165] width 720 height 10
click at [989, 133] on select "Select Item Type Clothing Collectibles Of Value Electronics Firearms Household …" at bounding box center [940, 136] width 110 height 20
click at [886, 126] on select "Select Item Type Clothing Collectibles Of Value Electronics Firearms Household …" at bounding box center [940, 136] width 110 height 20
click at [1008, 135] on icon "submit" at bounding box center [1007, 136] width 8 height 8
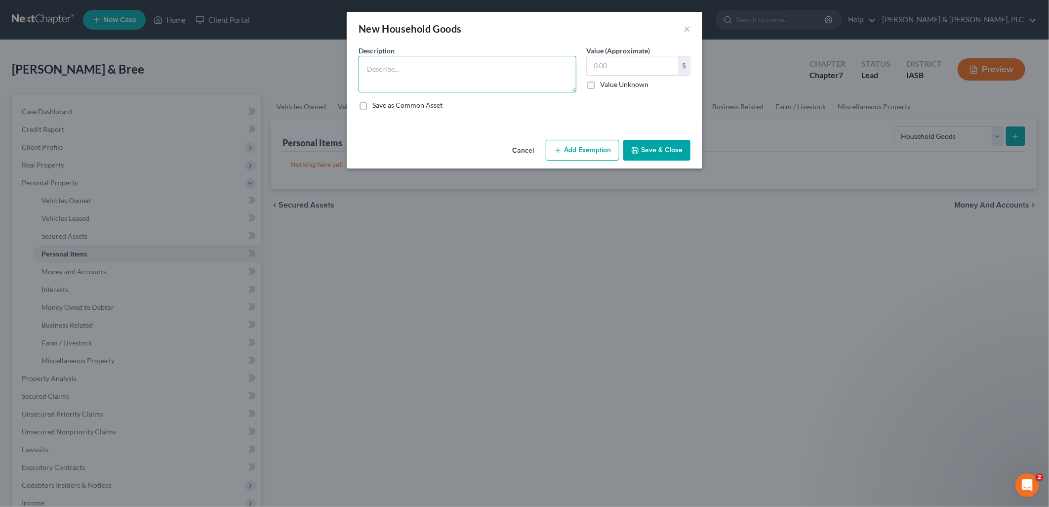
click at [368, 68] on textarea at bounding box center [468, 74] width 218 height 37
click at [508, 66] on textarea "Household furnishings-300, Beds and Bedding" at bounding box center [468, 74] width 218 height 37
click at [522, 70] on textarea "Household furnishings-300, Beds and Bedding, 250" at bounding box center [468, 74] width 218 height 37
type textarea "Household furnishings-300, Beds and Bedding, 250, Dishes and small appliances-1…"
